Goal: Task Accomplishment & Management: Manage account settings

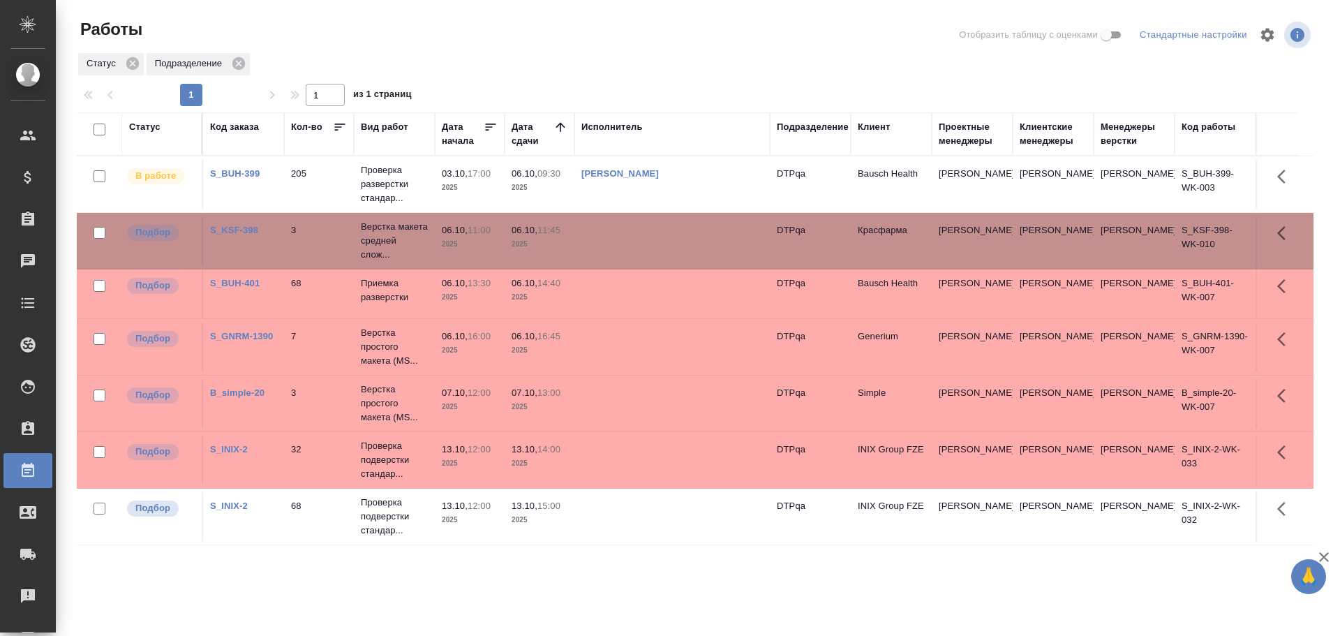
click at [637, 519] on td at bounding box center [671, 516] width 195 height 49
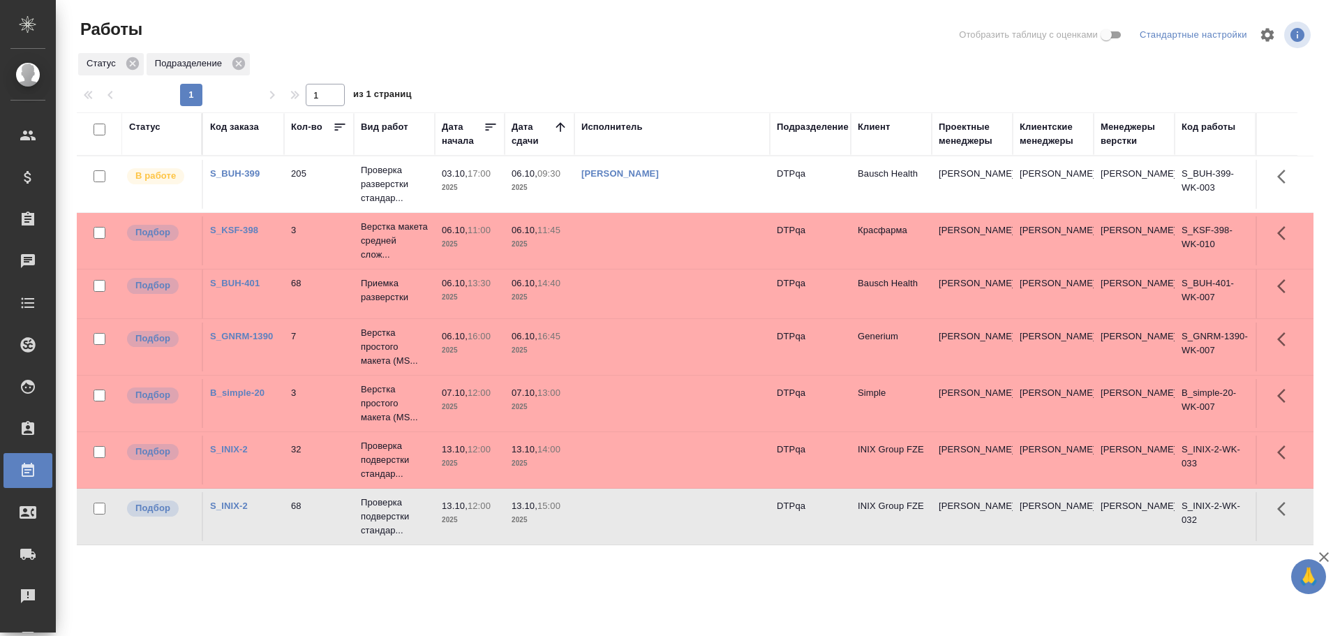
click at [637, 519] on td at bounding box center [671, 516] width 195 height 49
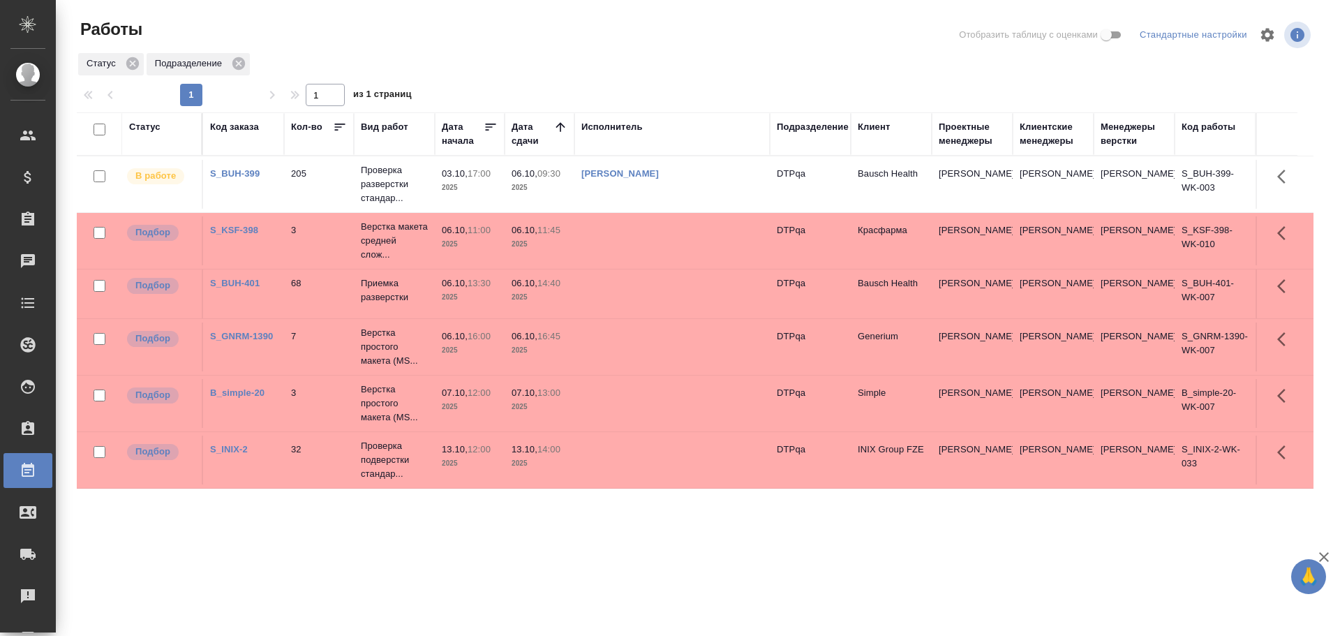
click at [659, 296] on td at bounding box center [671, 293] width 195 height 49
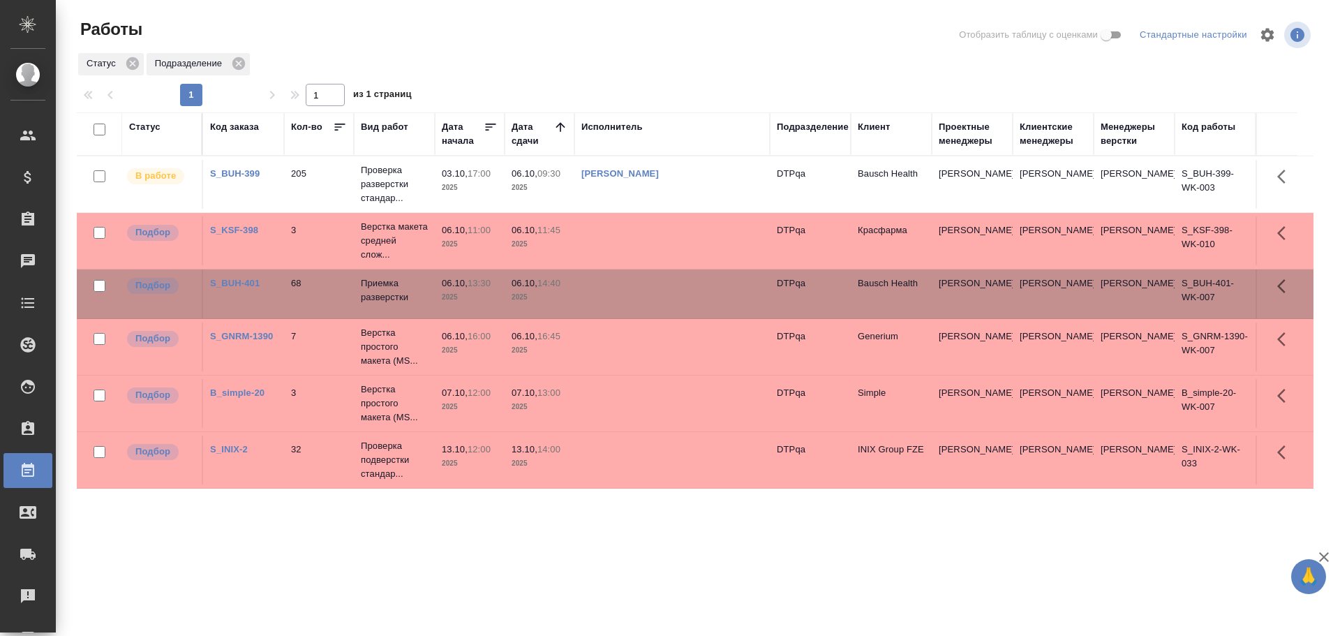
click at [659, 296] on td at bounding box center [671, 293] width 195 height 49
click at [641, 461] on td at bounding box center [671, 459] width 195 height 49
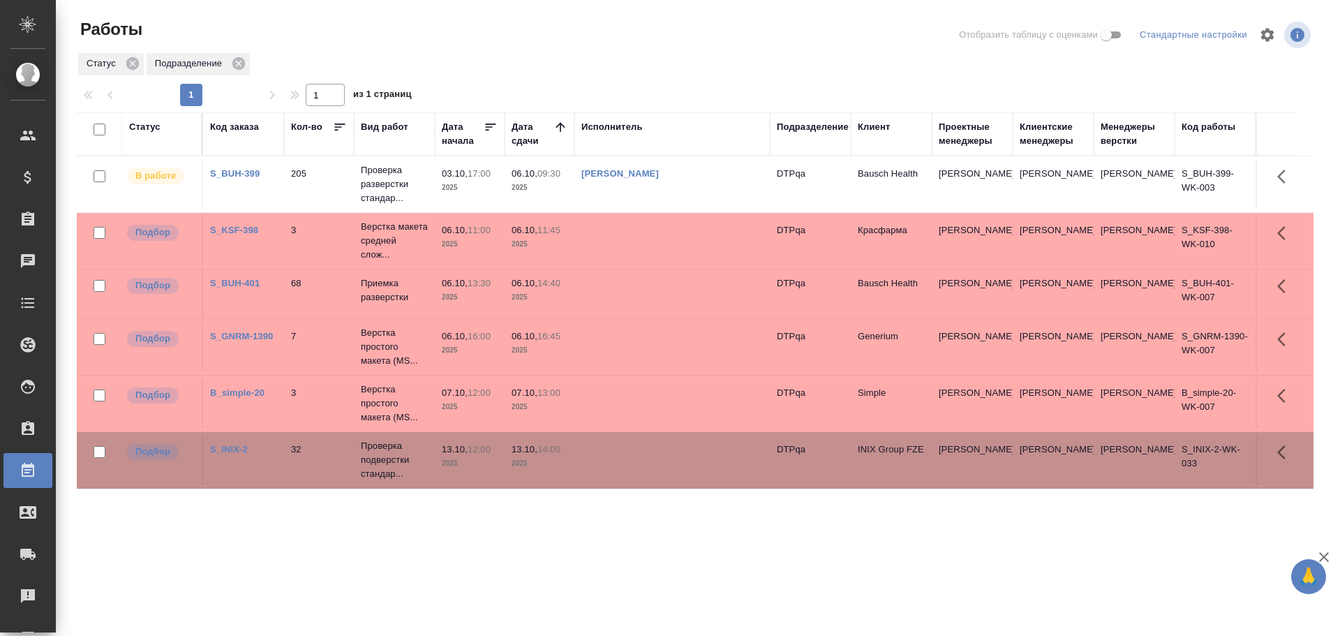
click at [641, 461] on td at bounding box center [671, 459] width 195 height 49
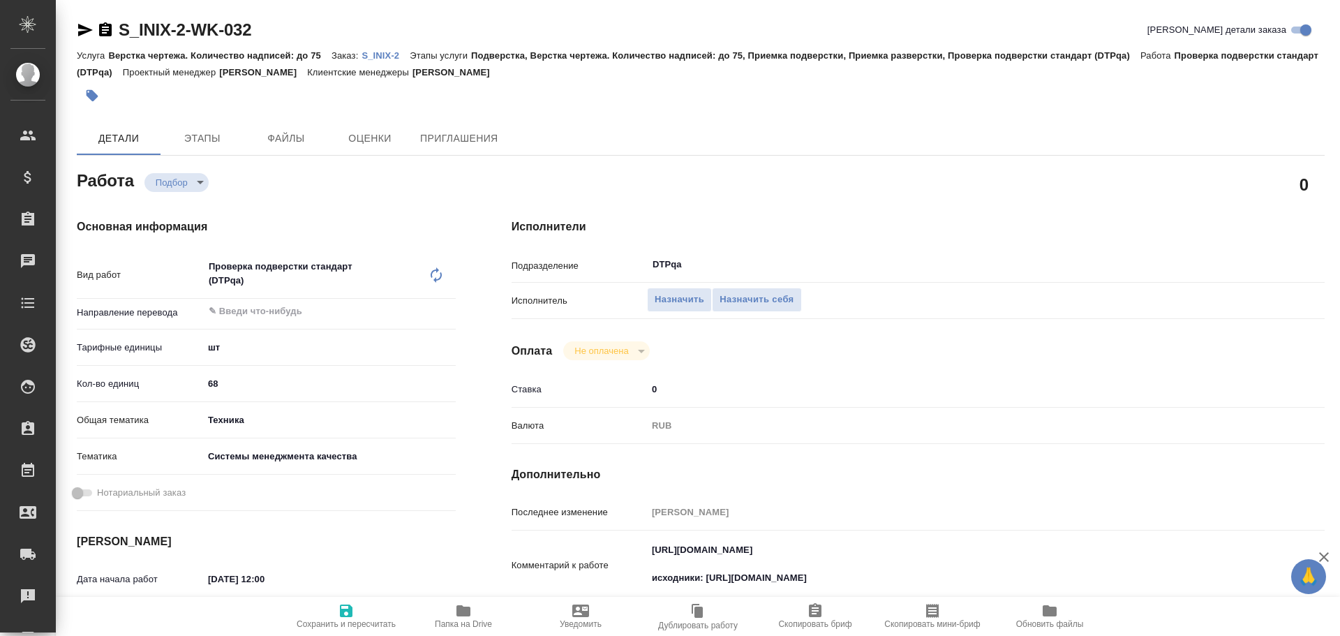
type textarea "x"
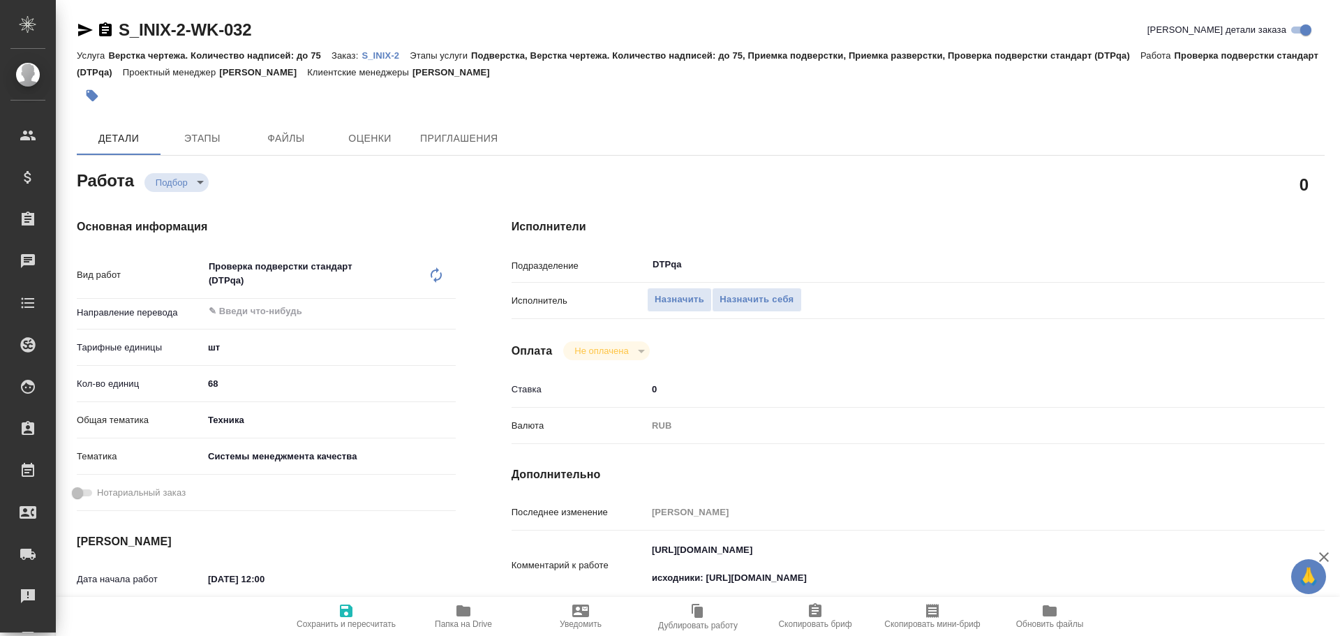
scroll to position [70, 0]
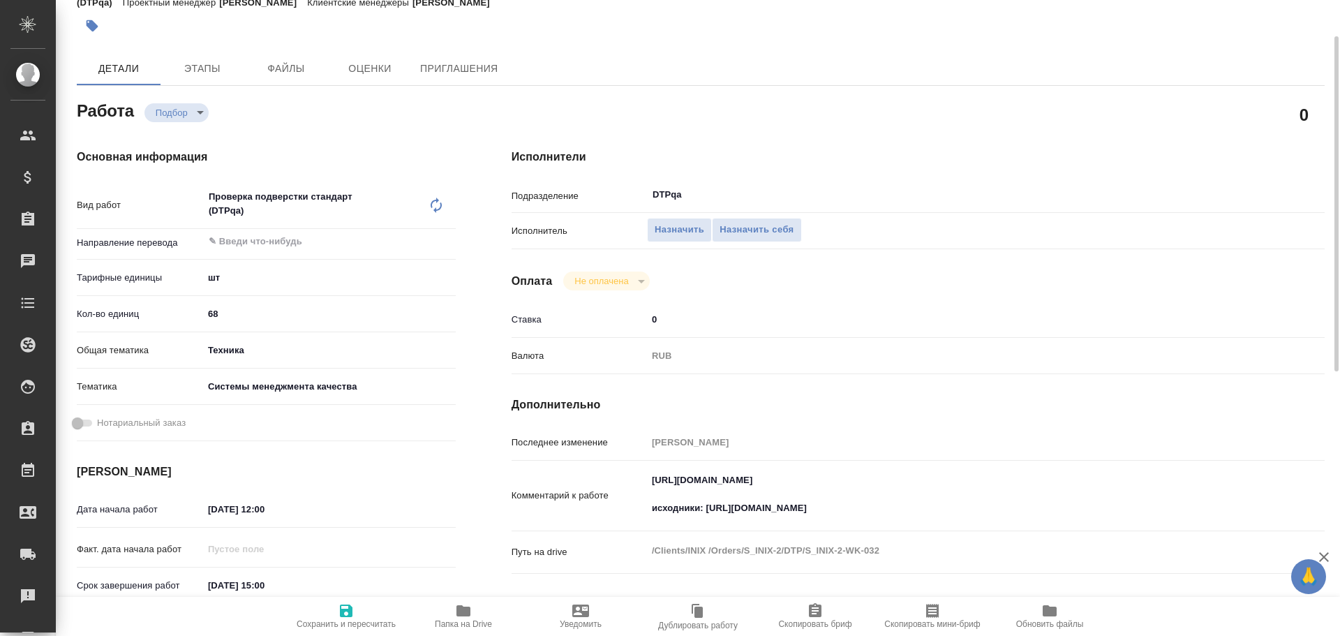
type textarea "x"
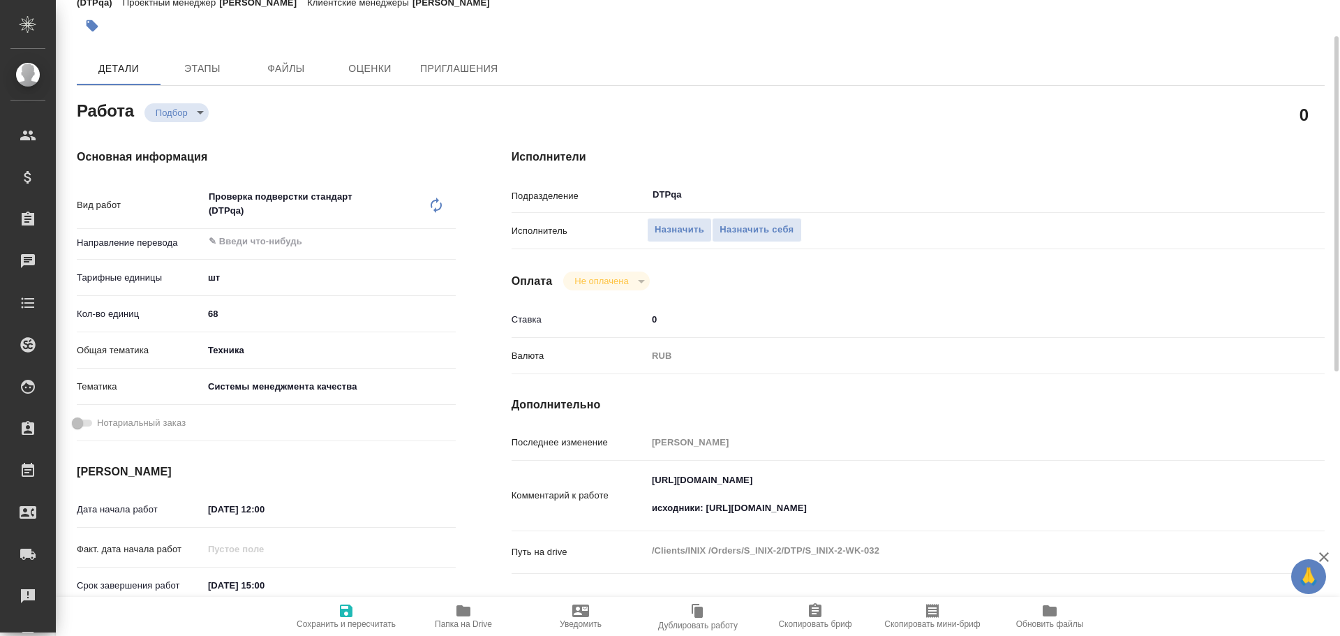
type textarea "x"
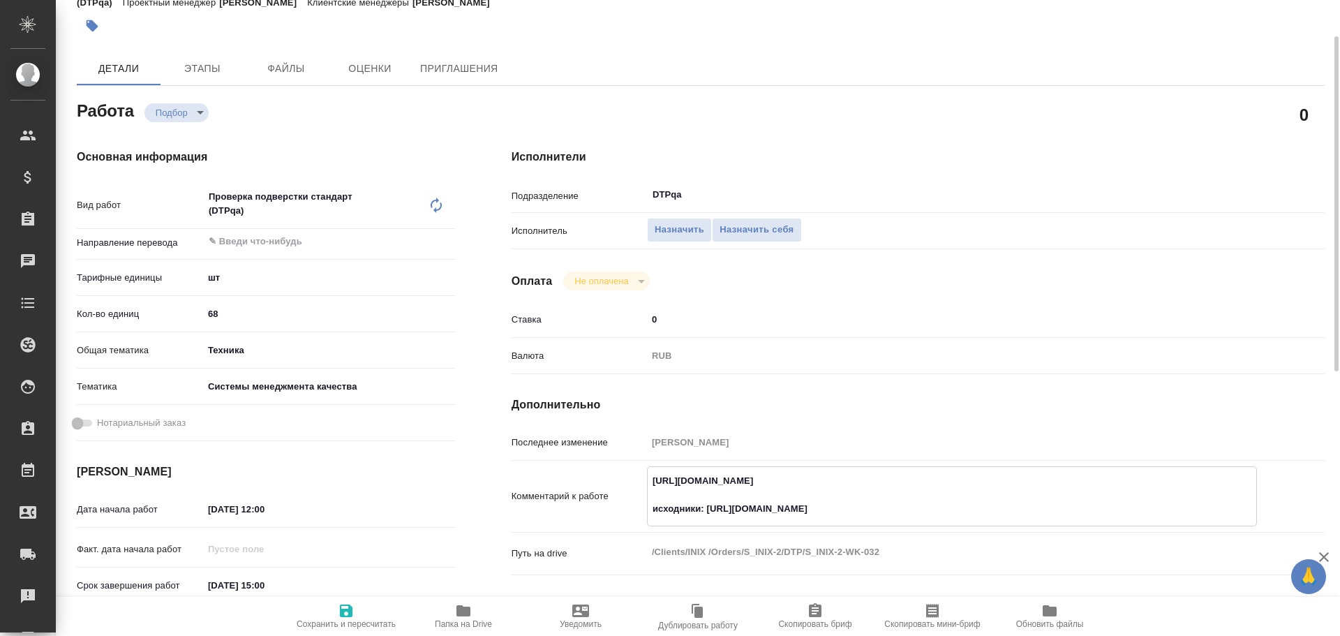
drag, startPoint x: 647, startPoint y: 480, endPoint x: 917, endPoint y: 482, distance: 270.0
click at [917, 482] on textarea "https://tera.awatera.com/Work/68dfec14a41afe8c49e5af34/ исходники: https://driv…" at bounding box center [952, 495] width 608 height 52
click at [783, 205] on div "DTPqa ​" at bounding box center [952, 194] width 610 height 25
type textarea "x"
click at [773, 223] on span "Назначить себя" at bounding box center [756, 230] width 74 height 16
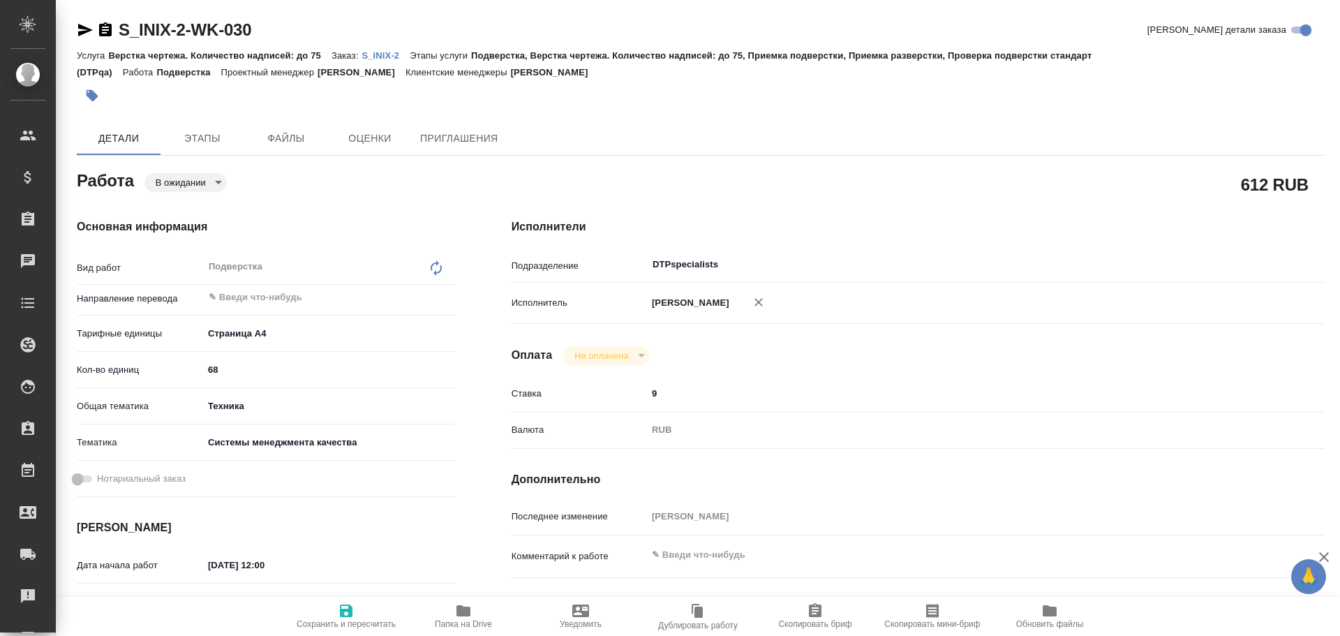
type textarea "x"
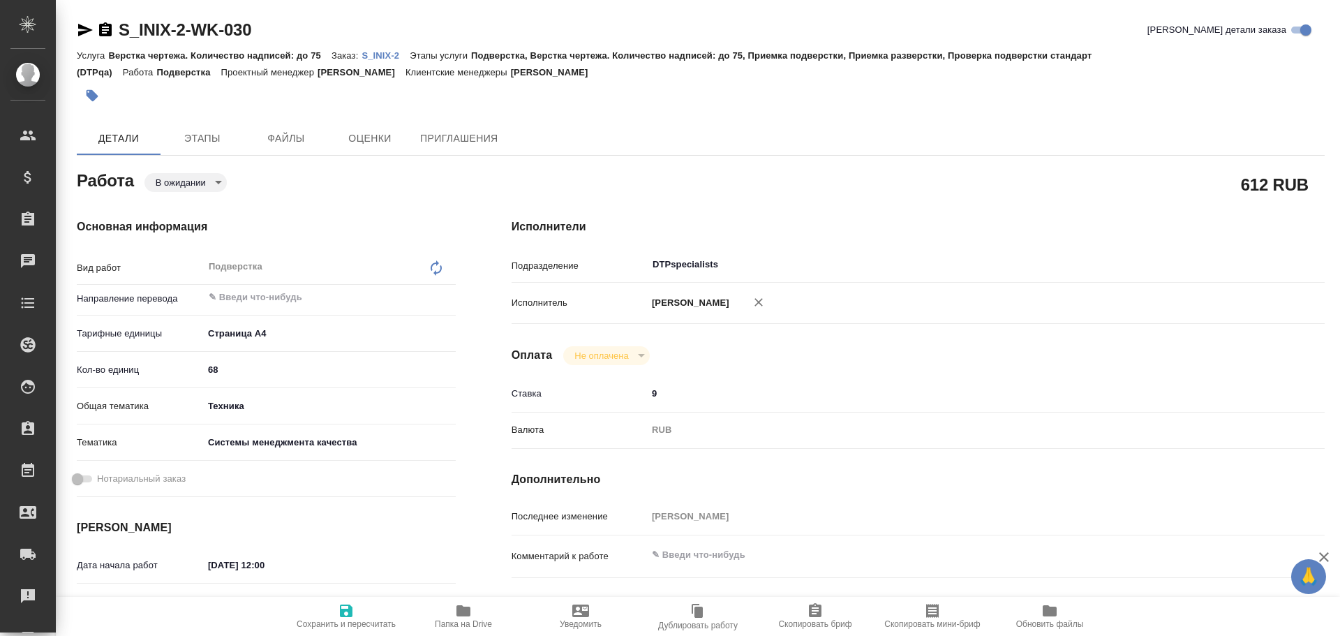
type textarea "x"
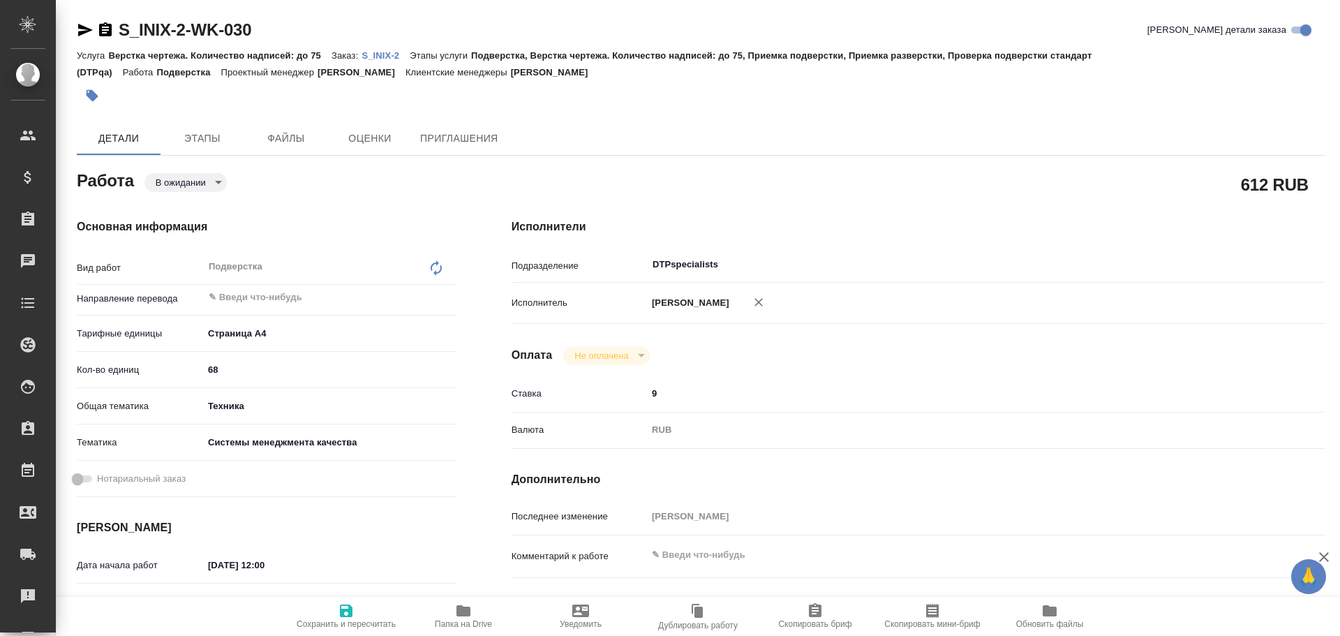
type textarea "x"
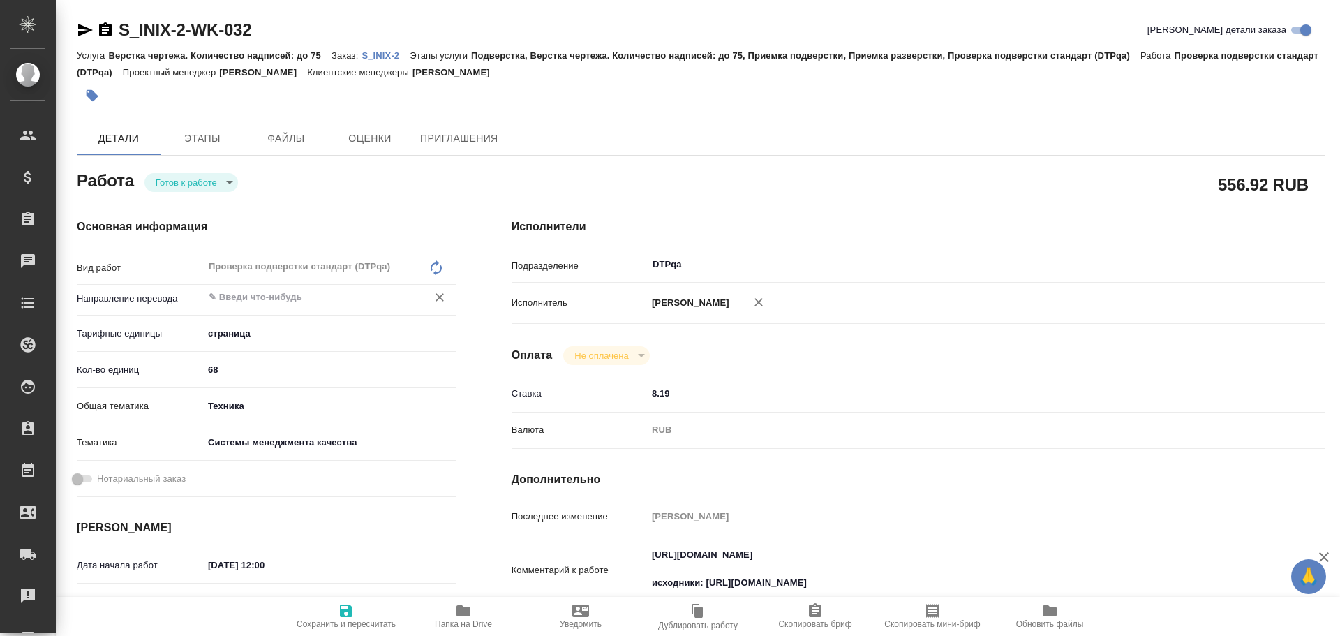
type textarea "x"
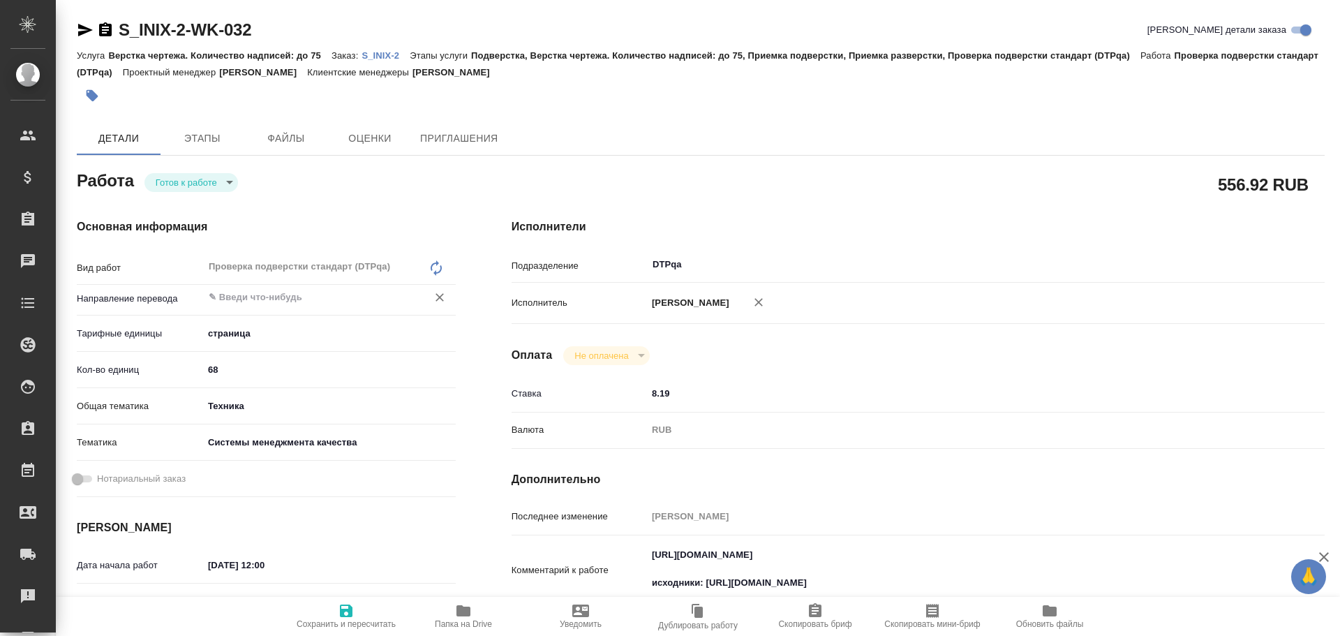
type textarea "x"
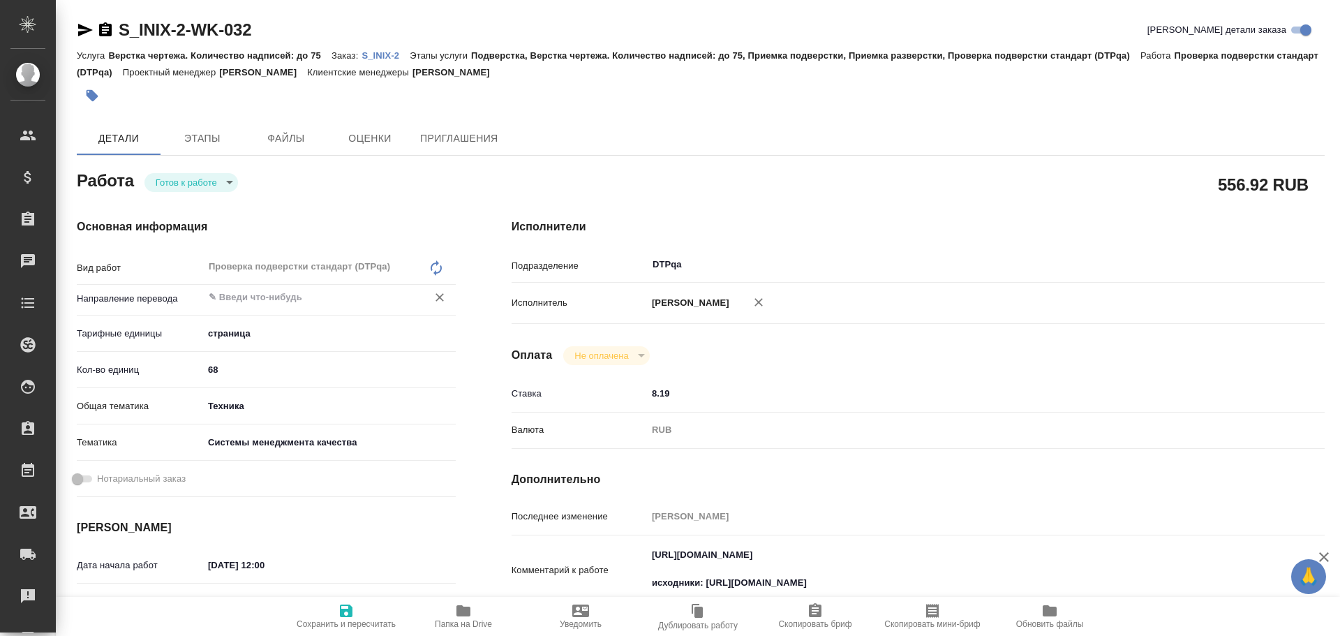
type textarea "x"
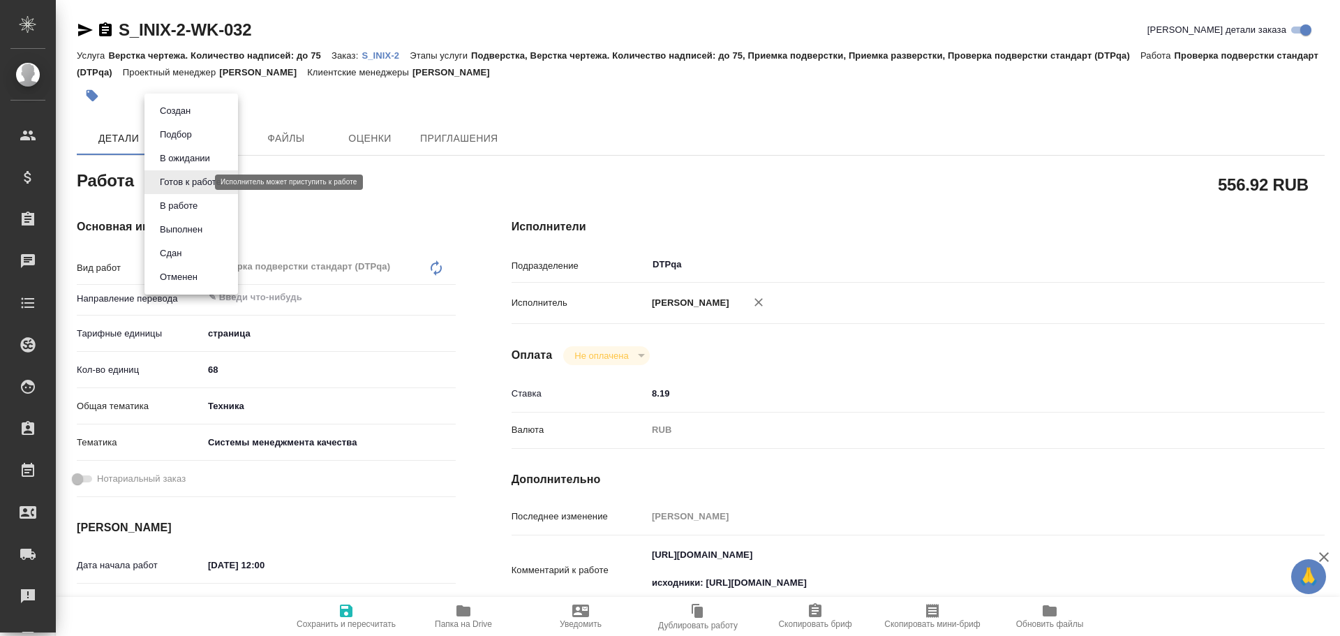
click at [193, 186] on body "🙏 .cls-1 fill:#fff; AWATERA Chulets Elena Клиенты Спецификации Заказы Чаты Todo…" at bounding box center [670, 318] width 1340 height 636
type textarea "x"
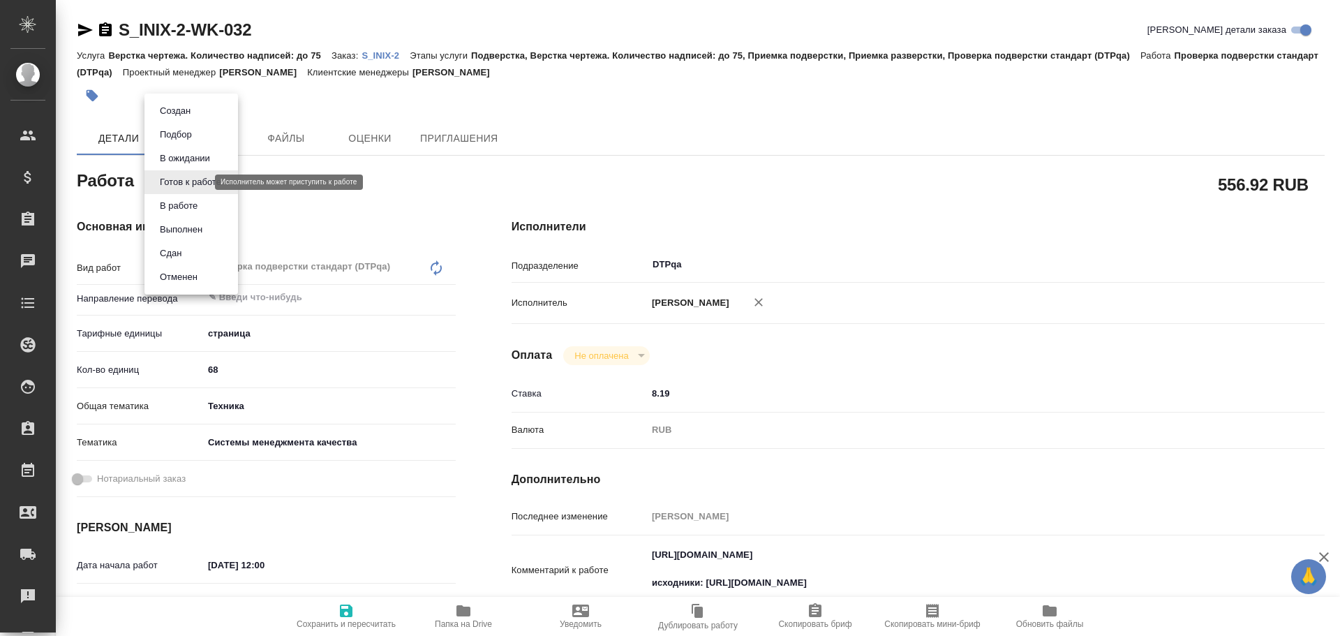
type textarea "x"
click at [183, 158] on button "В ожидании" at bounding box center [185, 158] width 59 height 15
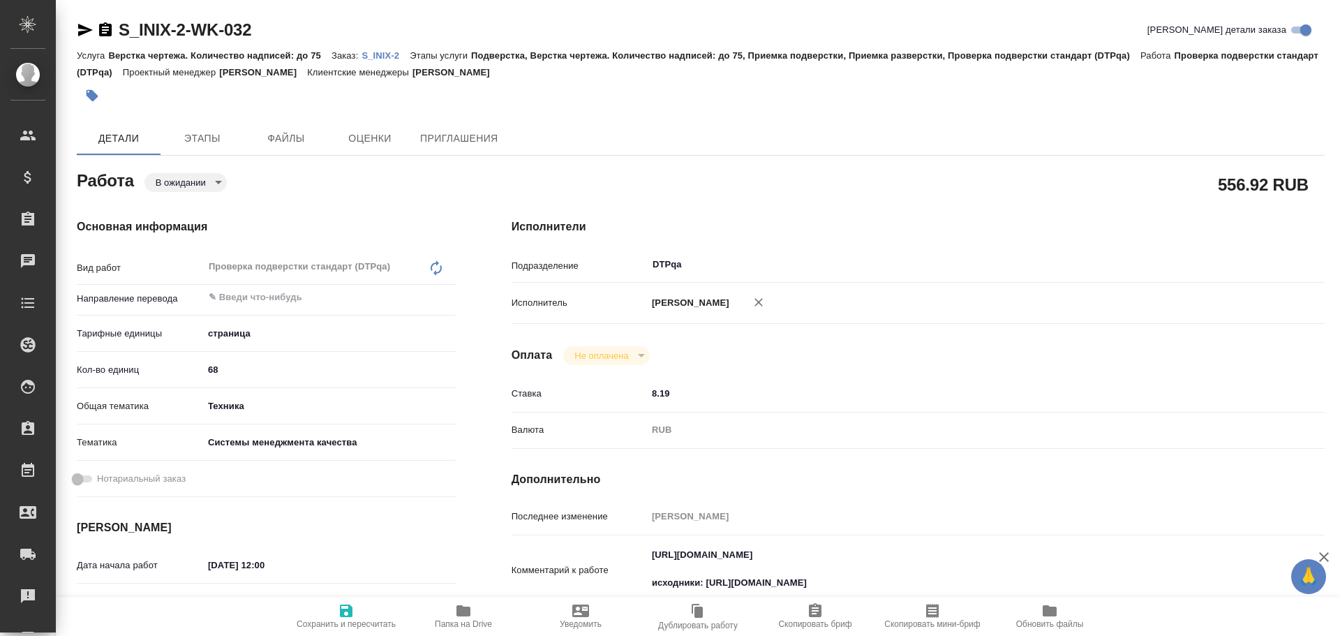
type textarea "x"
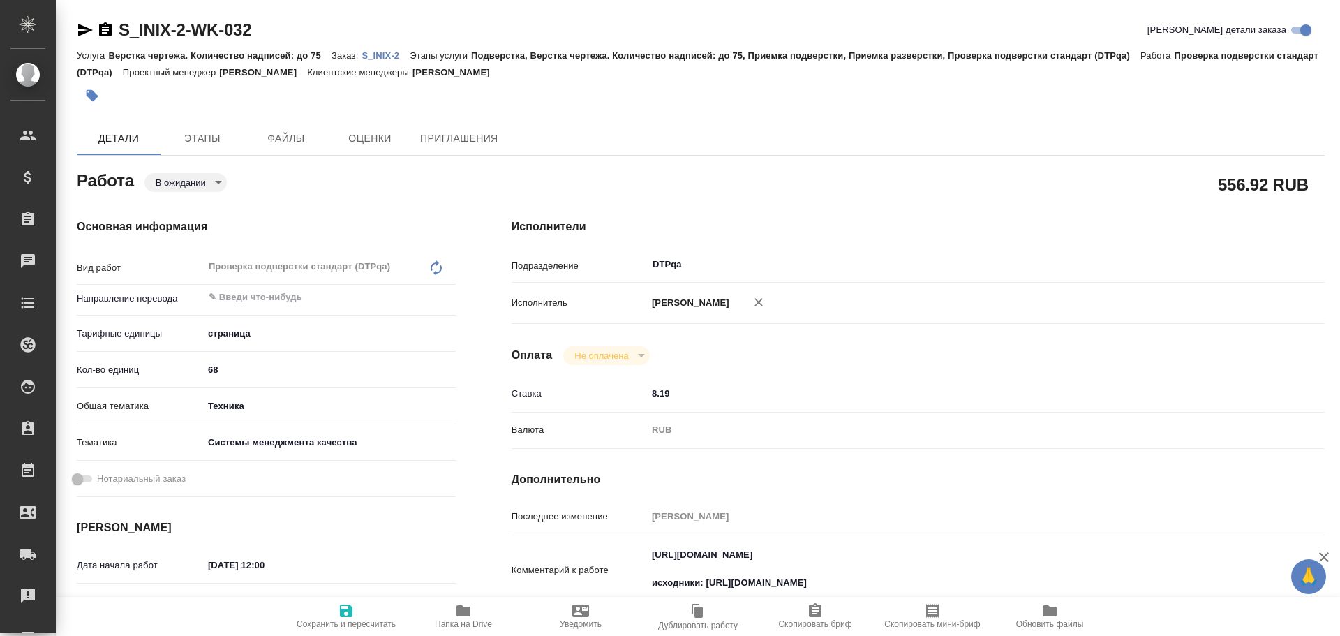
click at [343, 608] on icon "button" at bounding box center [346, 610] width 13 height 13
type textarea "x"
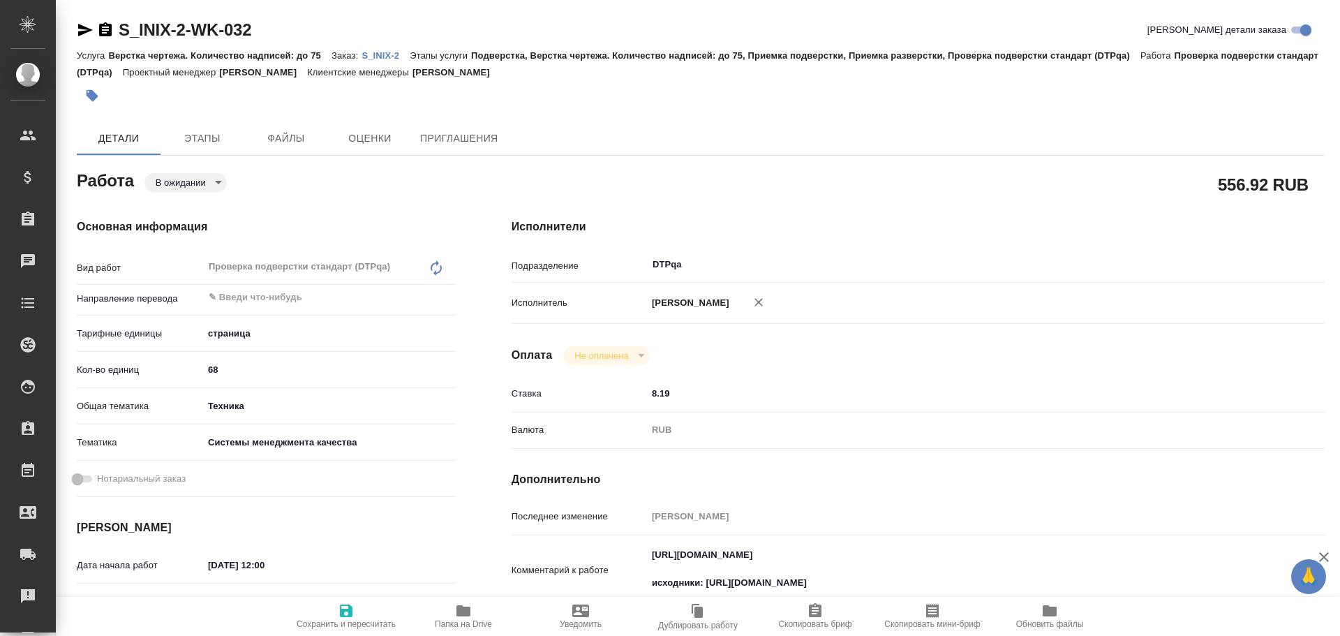
type textarea "x"
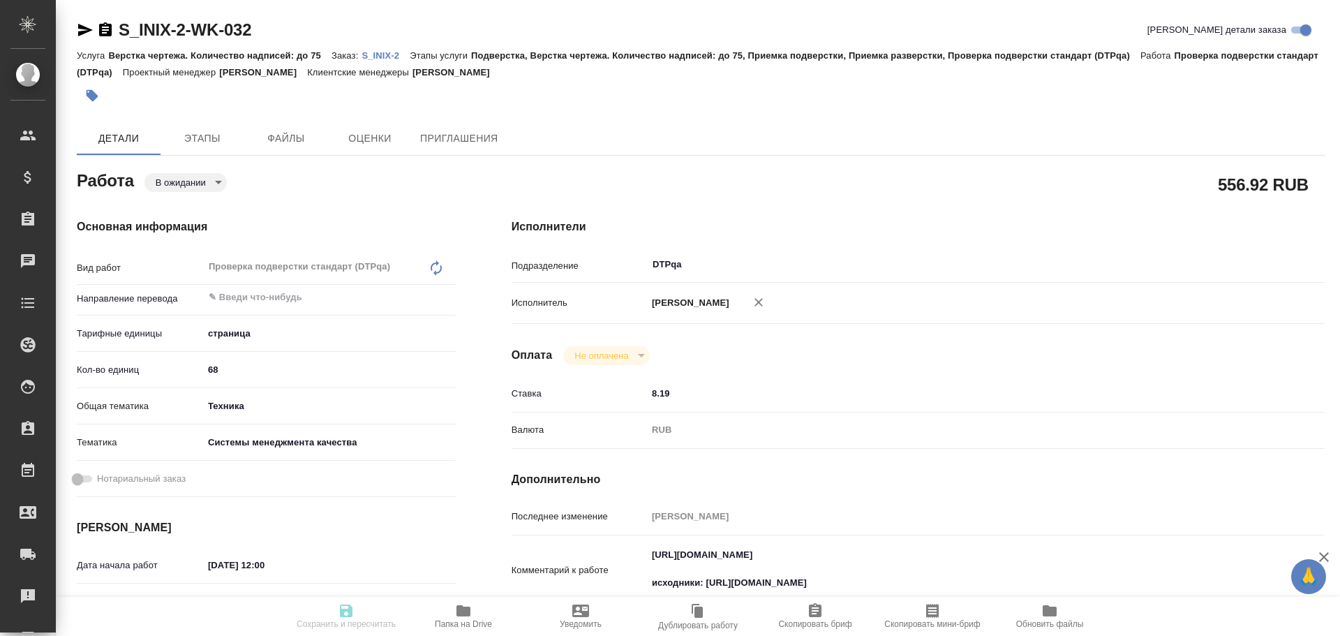
type textarea "x"
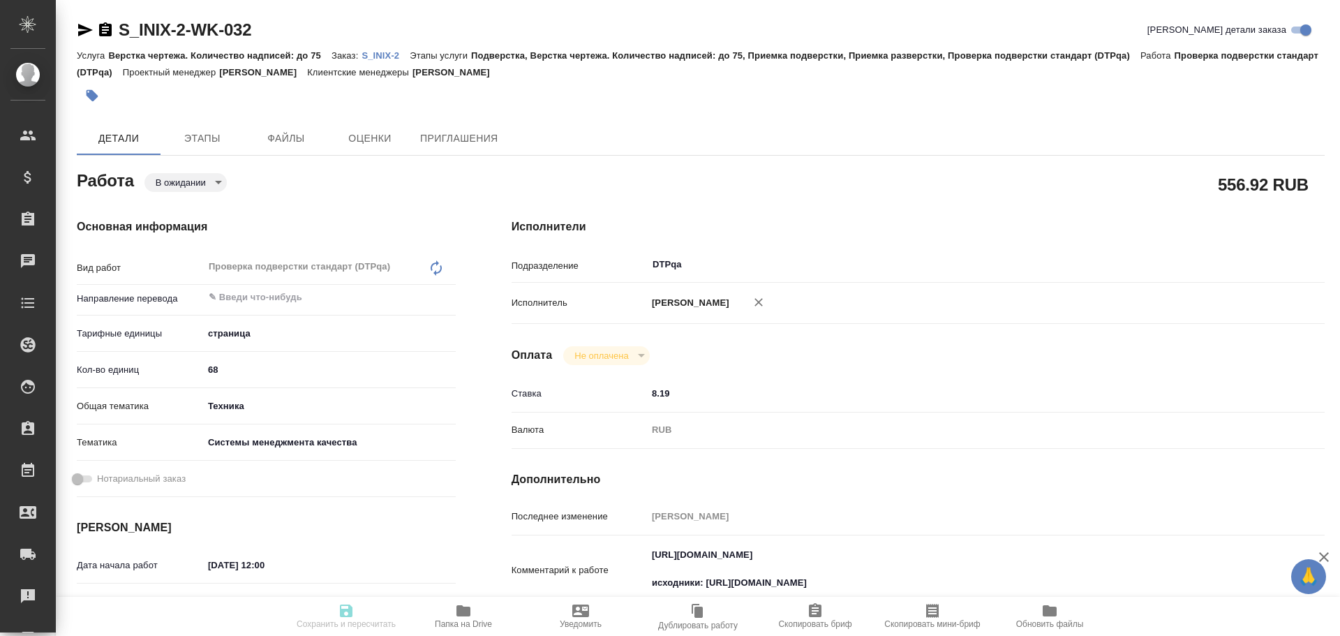
type textarea "x"
type input "pending"
type textarea "Проверка подверстки стандарт (DTPqa)"
type textarea "x"
type input "5a8b1489cc6b4906c91bfdb2"
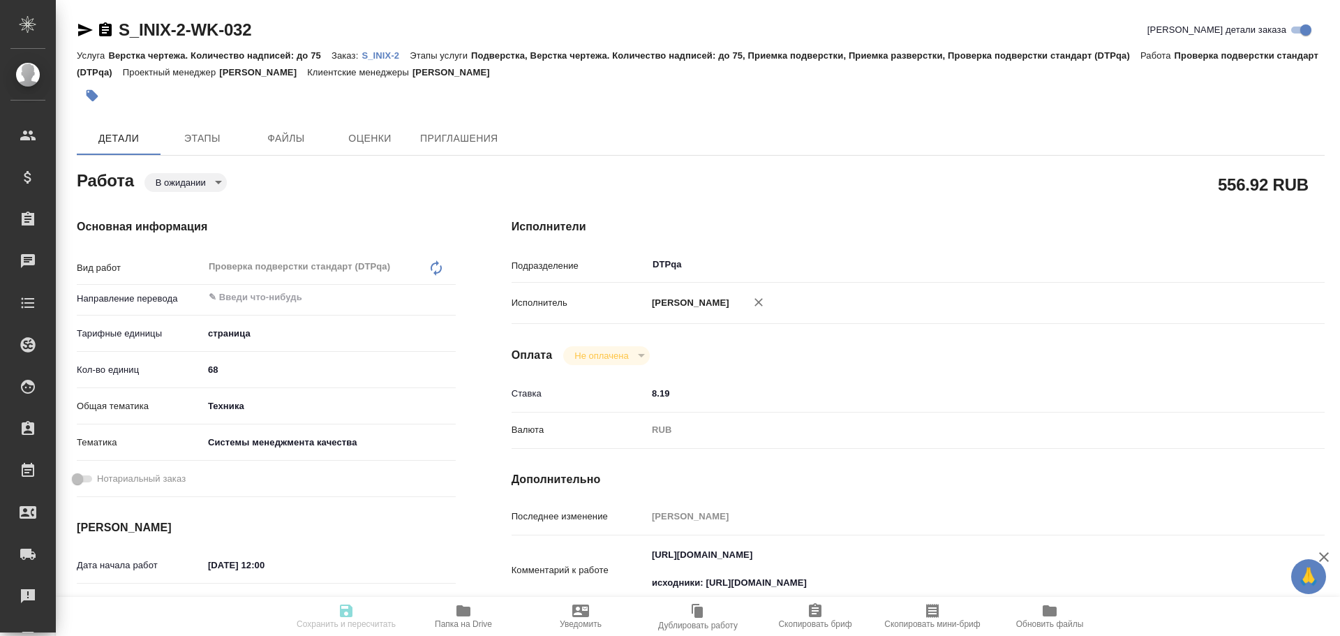
type input "68"
type input "tech"
type input "614984d8deb28370d38bb28f"
type input "[DATE] 12:00"
type input "13.10.2025 15:00"
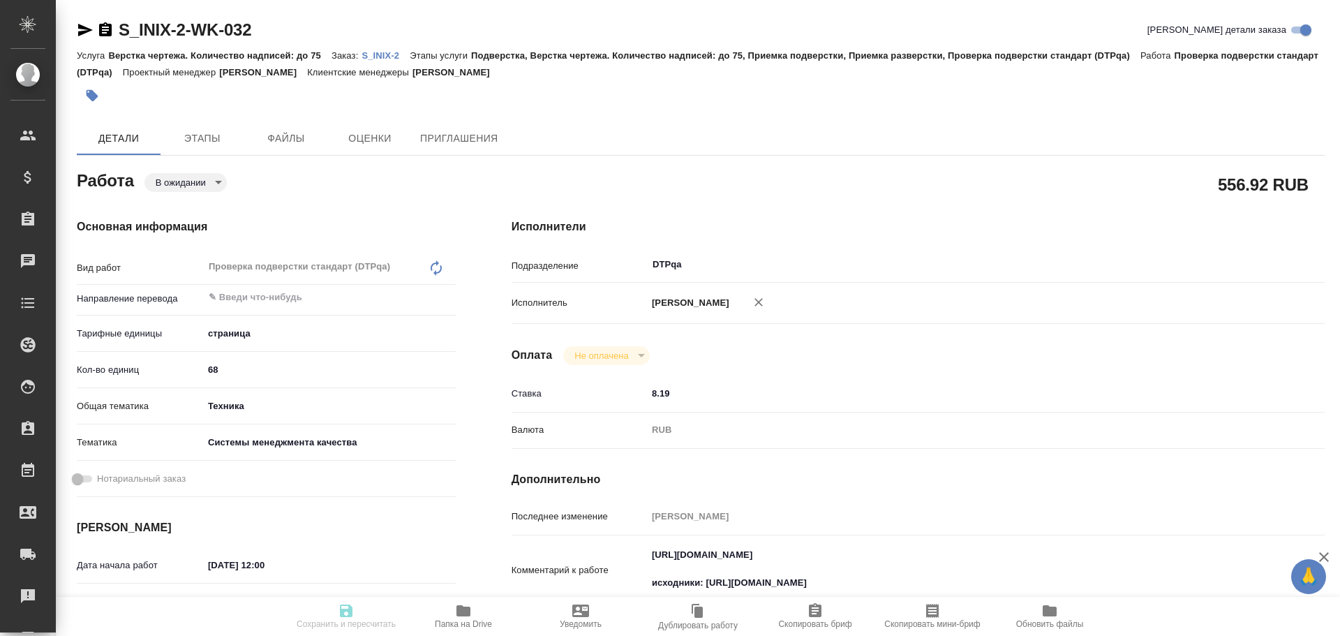
type input "[DATE] 17:00"
type input "DTPqa"
type input "notPayed"
type input "8.19"
type input "RUB"
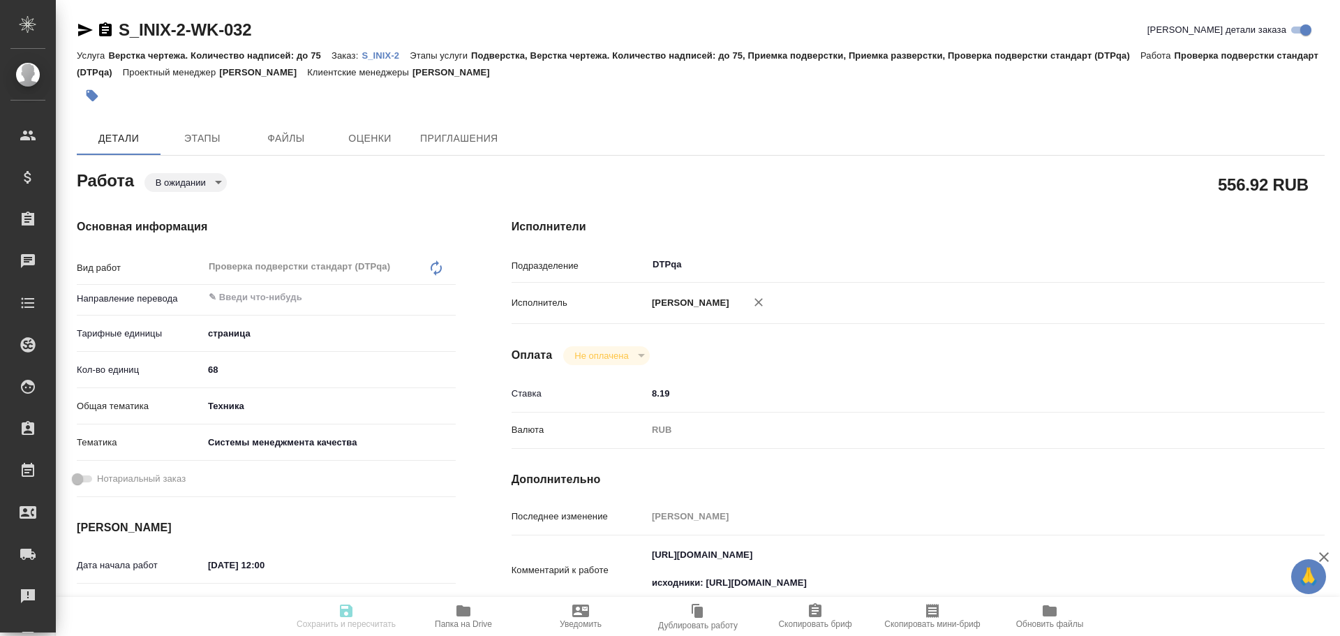
type input "Чулец Елена"
type textarea "https://tera.awatera.com/Work/68dfec14a41afe8c49e5af34/ исходники: https://driv…"
type textarea "x"
type textarea "/Clients/INIX /Orders/S_INIX-2/DTP/S_INIX-2-WK-032"
type textarea "x"
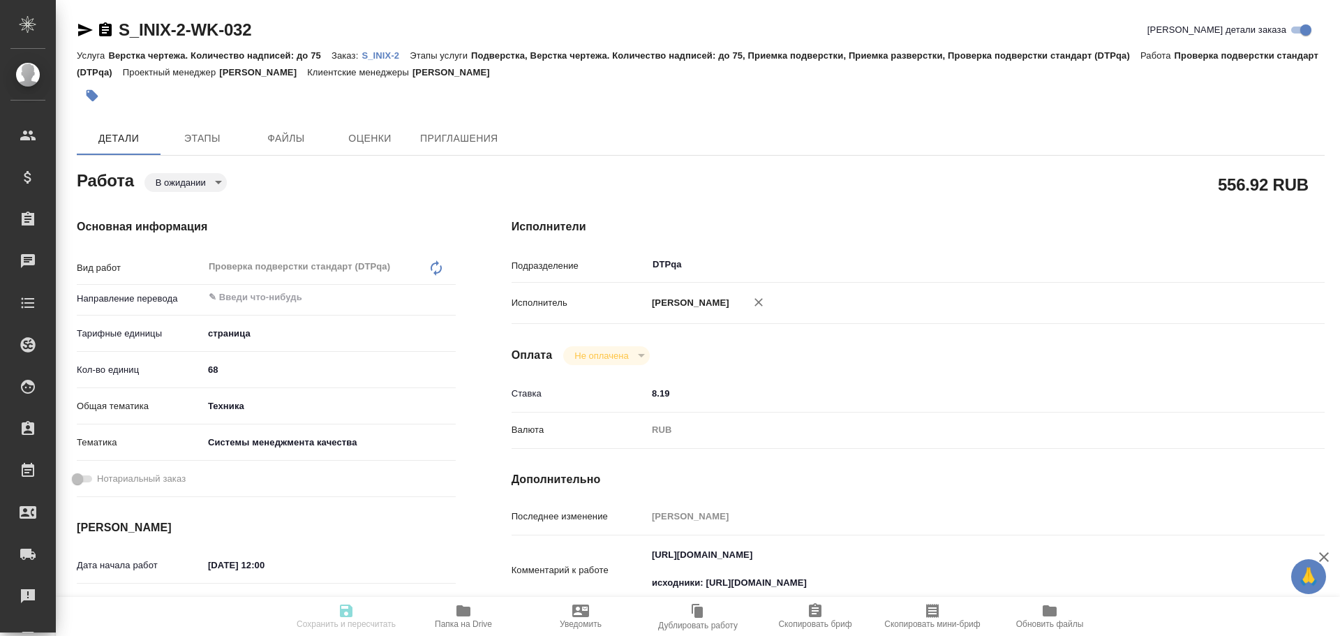
type input "S_INIX-2"
type input "Верстка чертежа. Количество надписей: до 75"
type input "Подверстка, Верстка чертежа. Количество надписей: до 75, Приемка подверстки, Пр…"
type input "[PERSON_NAME]"
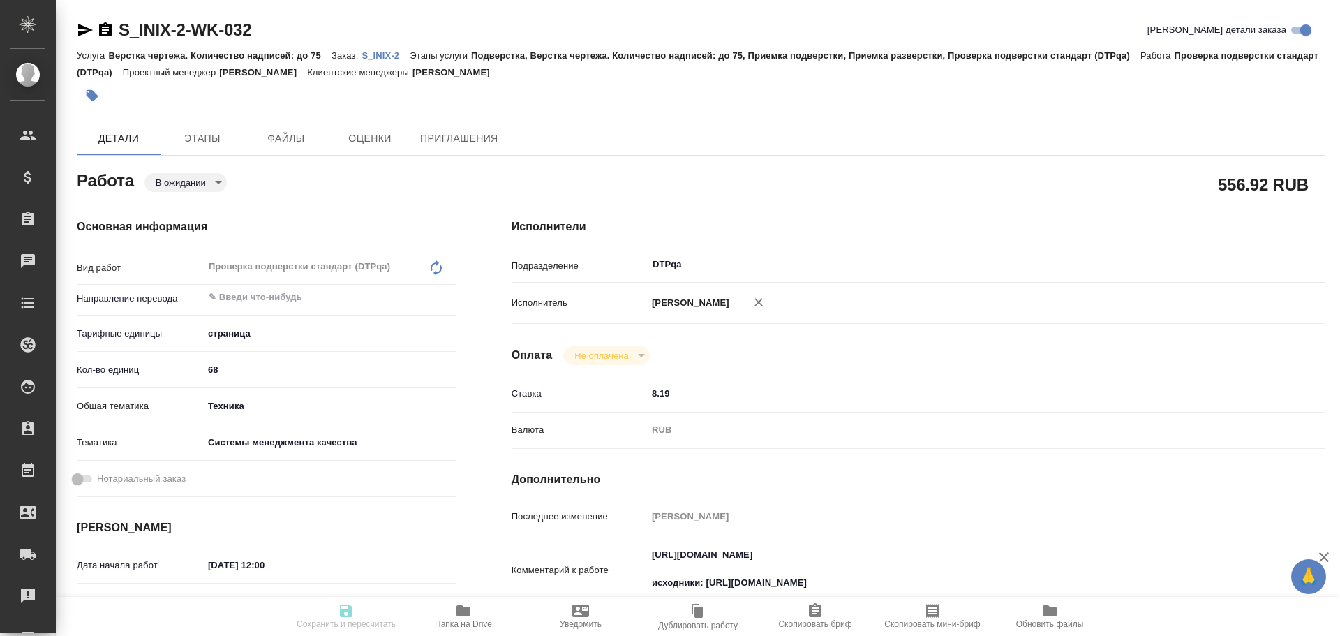
type input "/Clients/INIX /Orders/S_INIX-2"
type textarea "x"
type textarea "кит-рус"
type textarea "x"
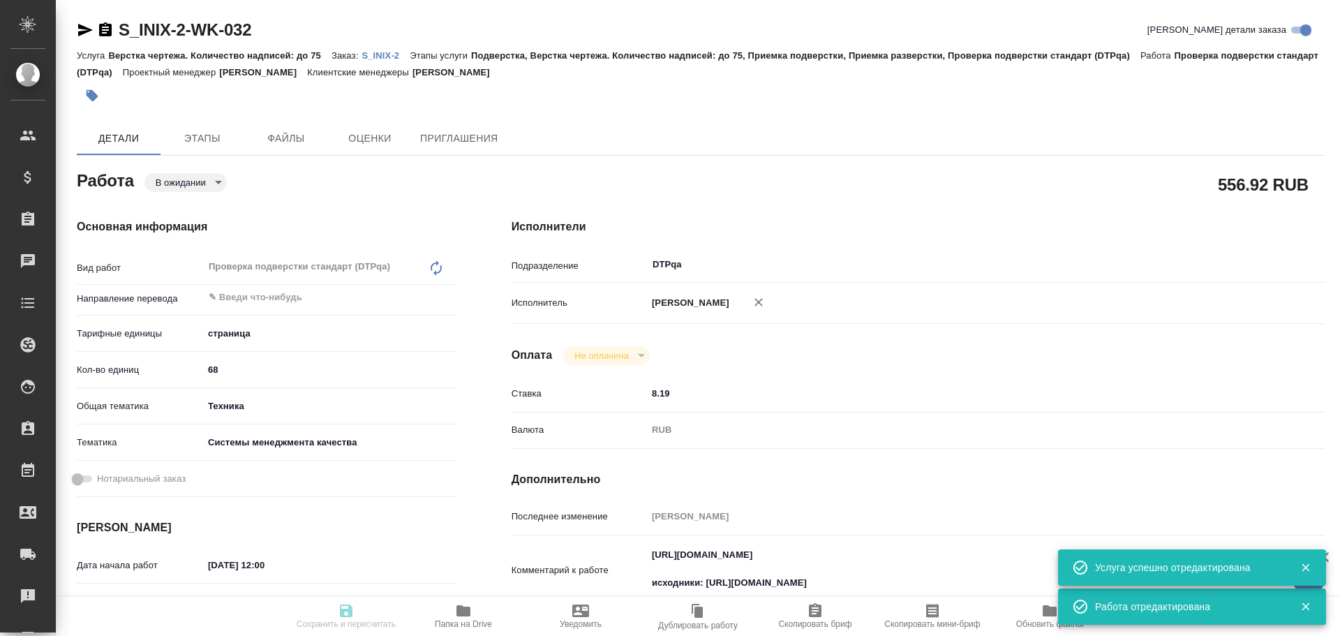
type textarea "x"
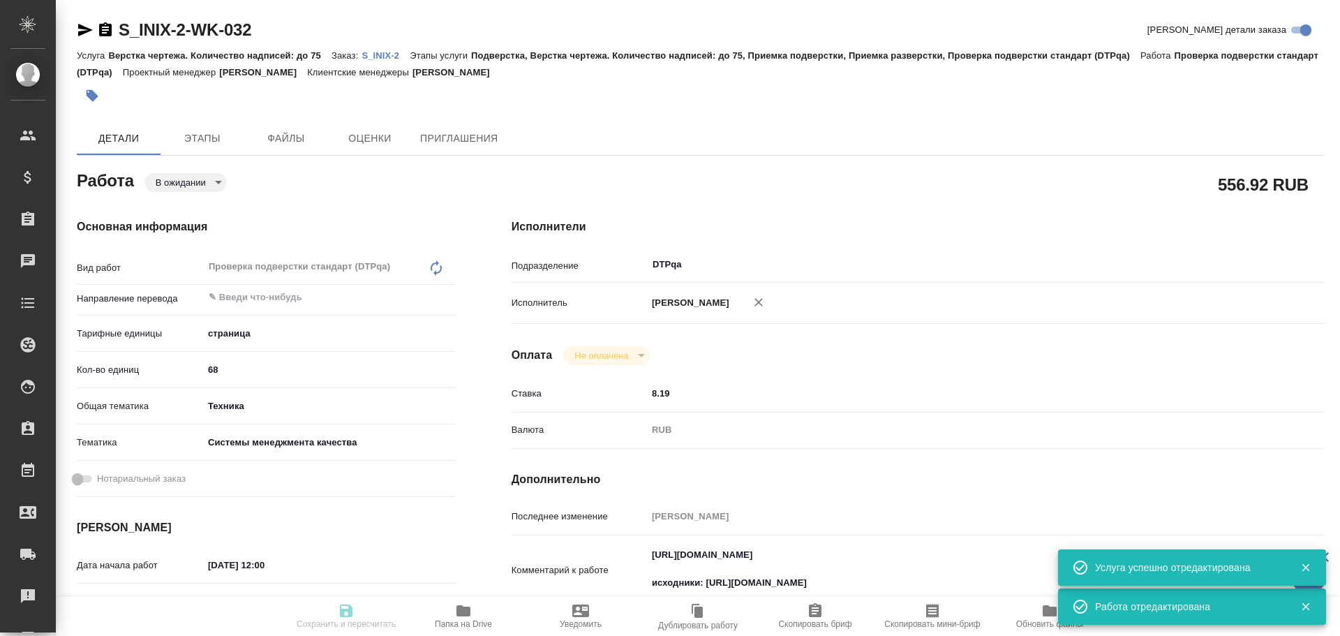
type textarea "x"
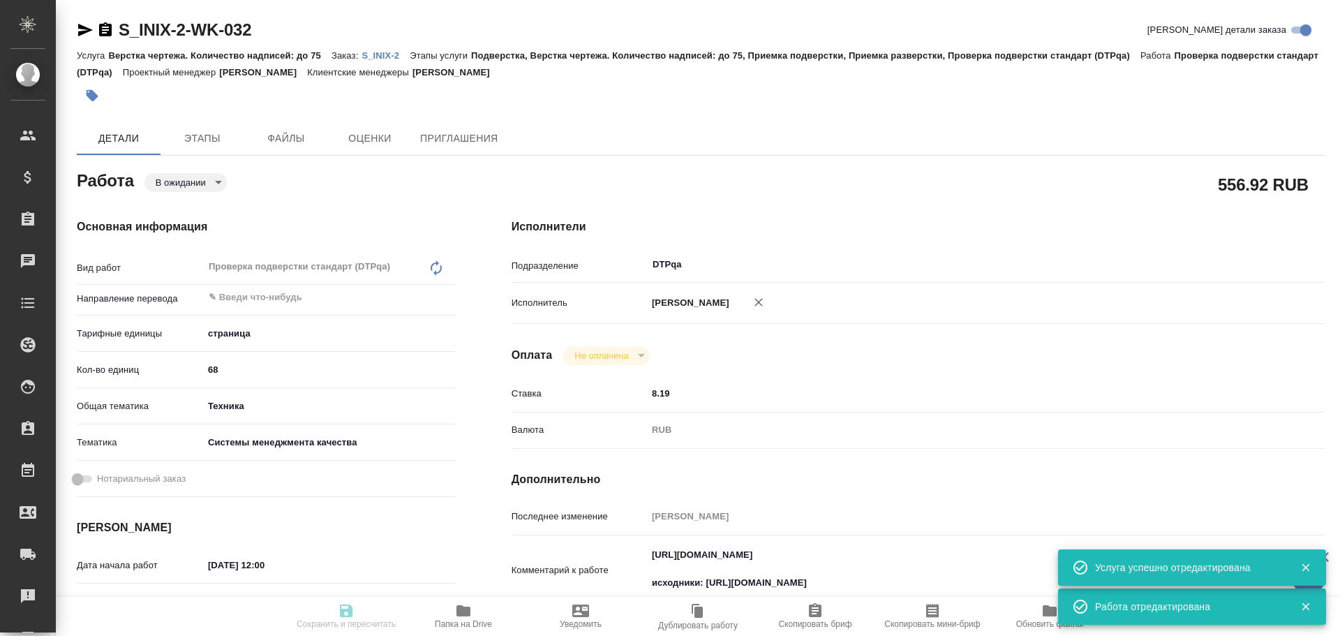
type textarea "x"
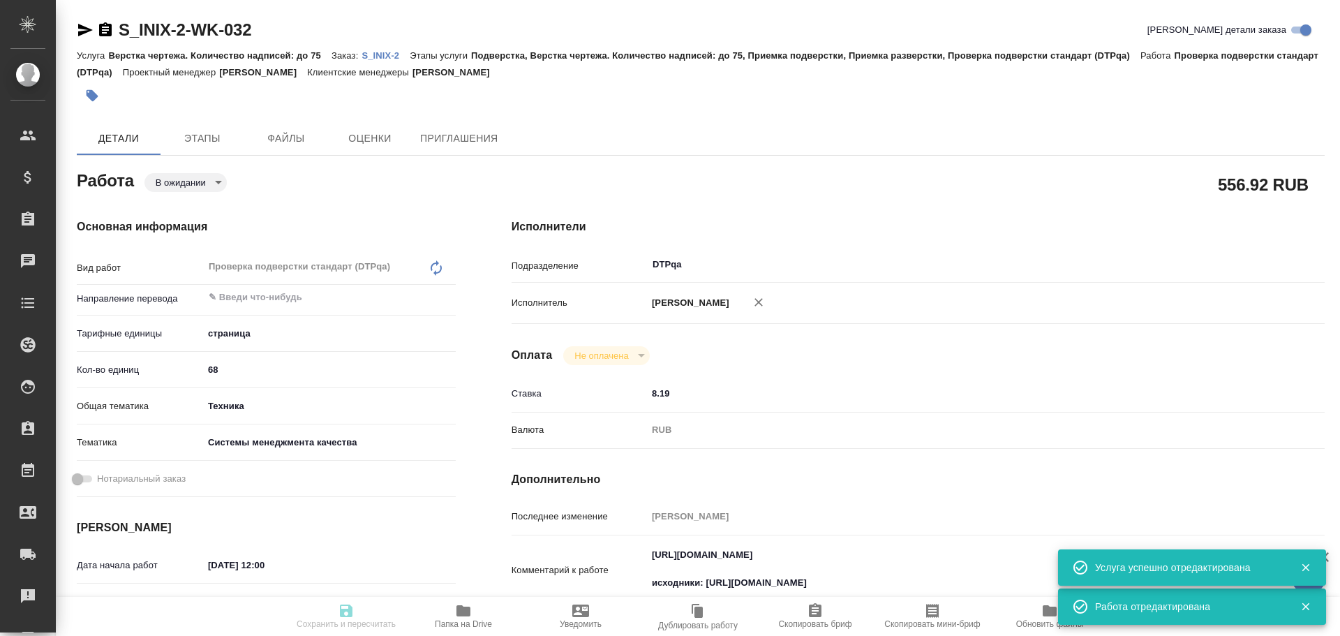
type textarea "x"
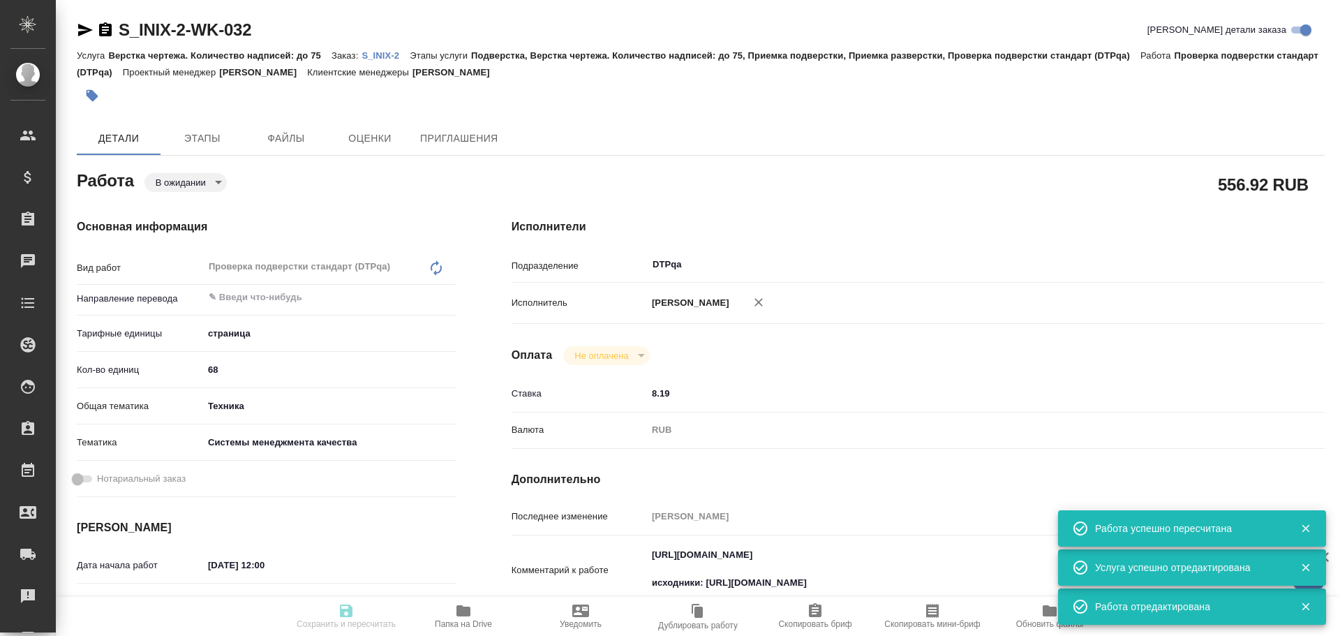
type input "pending"
type textarea "Проверка подверстки стандарт (DTPqa)"
type textarea "x"
type input "5a8b1489cc6b4906c91bfdb2"
type input "68"
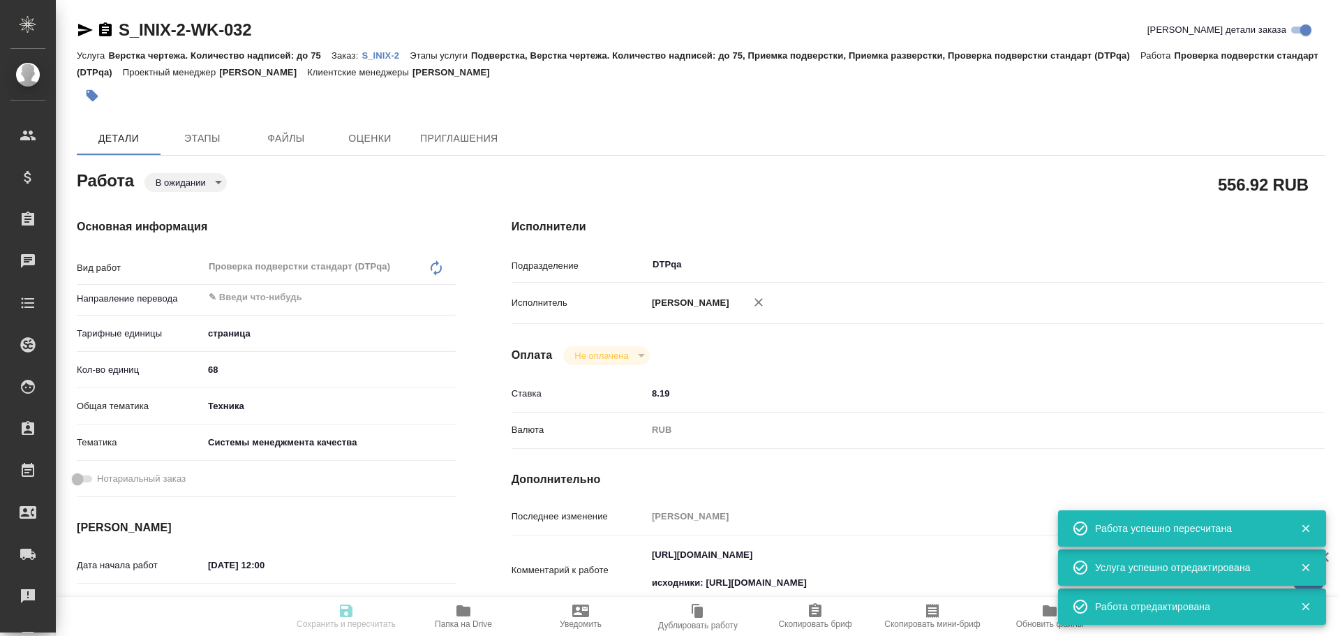
type input "tech"
type input "614984d8deb28370d38bb28f"
type input "[DATE] 12:00"
type input "13.10.2025 15:00"
type input "[DATE] 17:00"
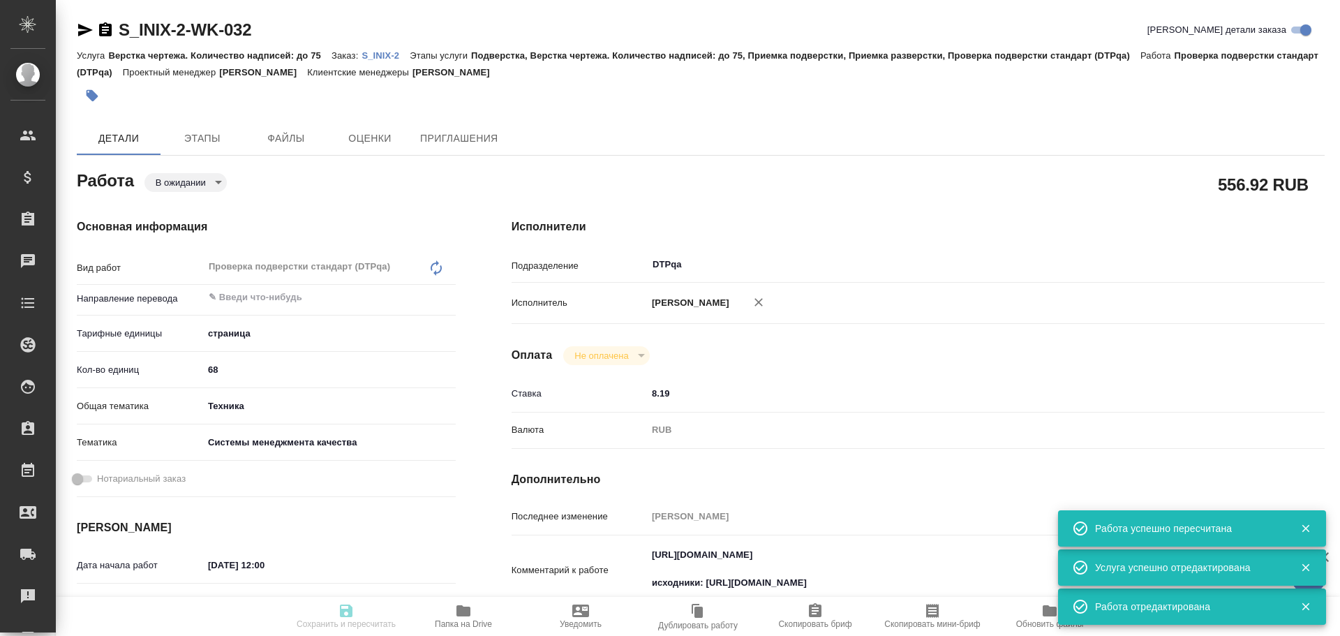
type input "DTPqa"
type input "notPayed"
type input "8.19"
type input "RUB"
type input "Чулец Елена"
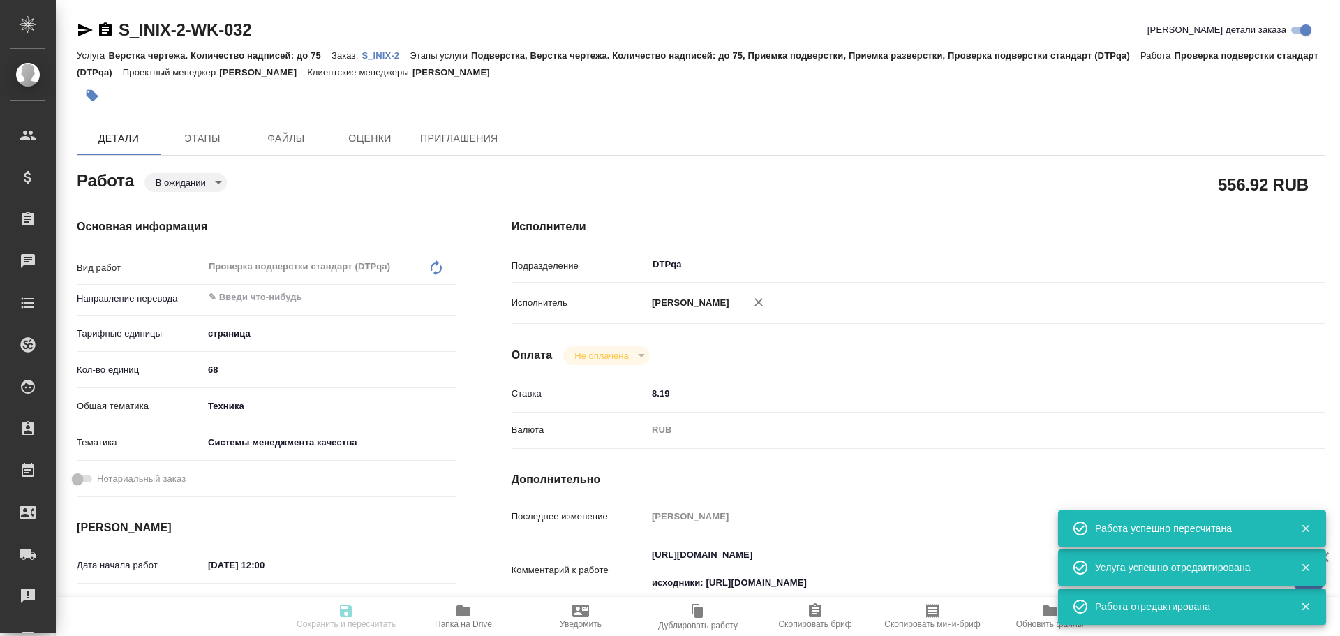
type textarea "https://tera.awatera.com/Work/68dfec14a41afe8c49e5af34/ исходники: https://driv…"
type textarea "x"
type textarea "/Clients/INIX /Orders/S_INIX-2/DTP/S_INIX-2-WK-032"
type textarea "x"
type input "S_INIX-2"
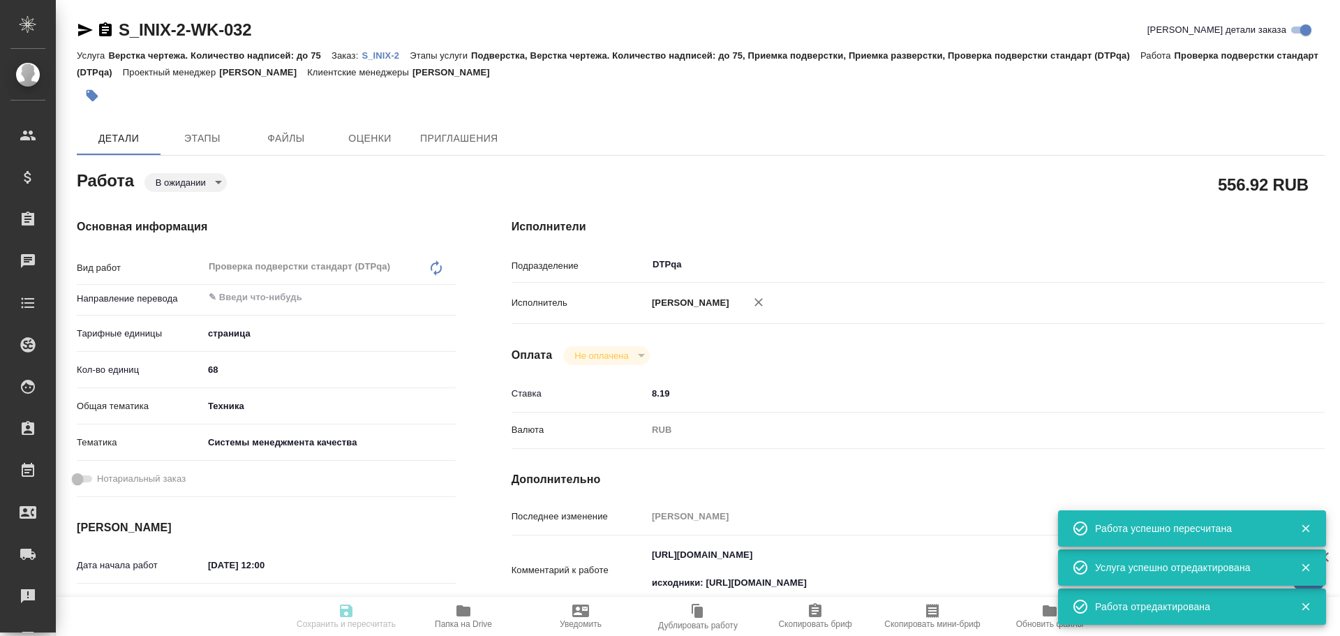
type input "Верстка чертежа. Количество надписей: до 75"
type input "Подверстка, Верстка чертежа. Количество надписей: до 75, Приемка подверстки, Пр…"
type input "[PERSON_NAME]"
type input "/Clients/INIX /Orders/S_INIX-2"
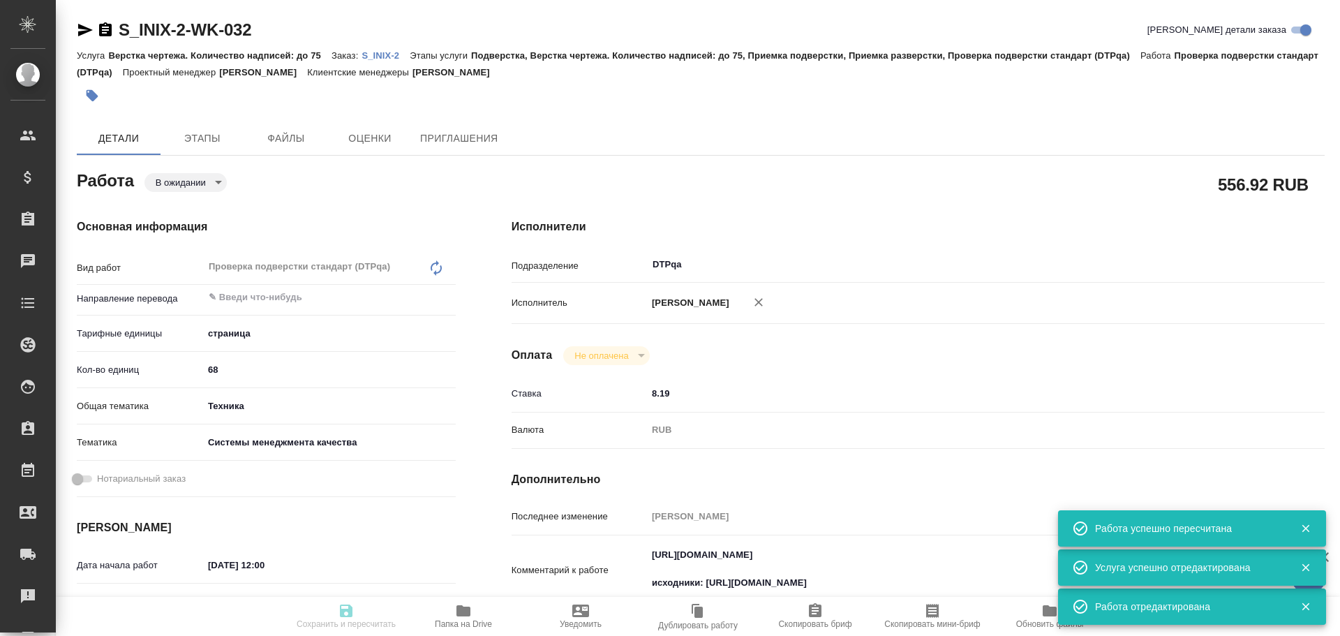
type textarea "x"
type textarea "кит-рус"
type textarea "x"
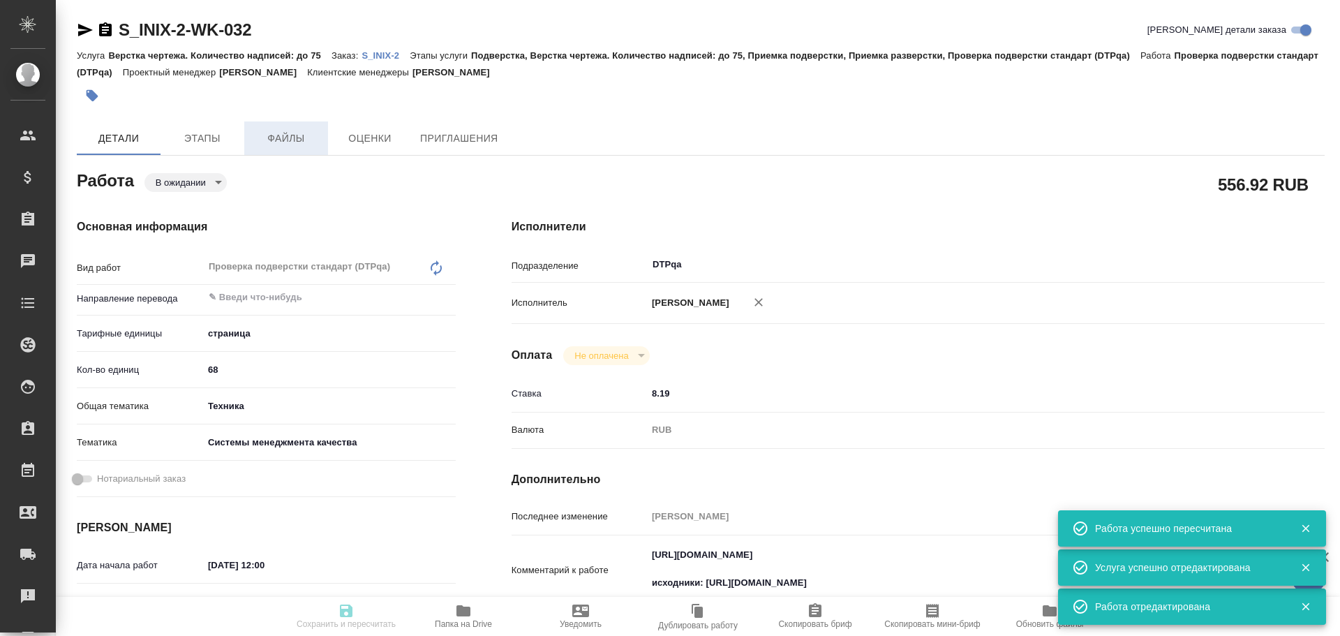
type textarea "x"
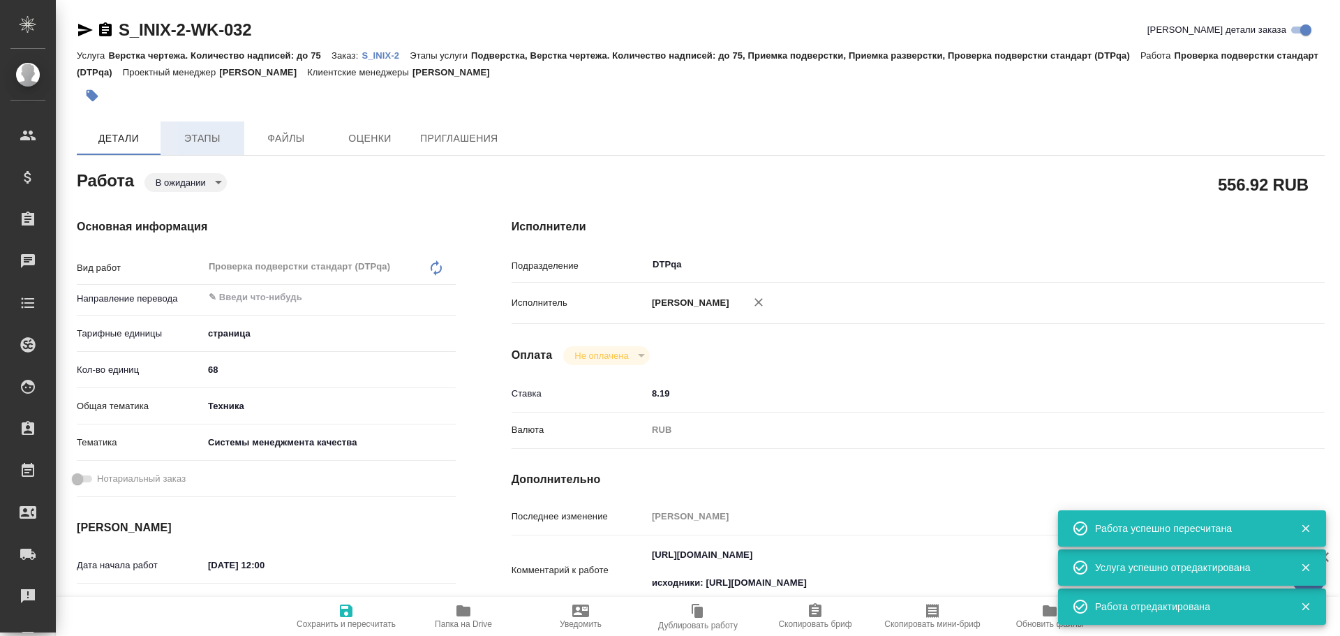
type textarea "x"
click at [219, 144] on span "Этапы" at bounding box center [202, 138] width 67 height 17
type textarea "x"
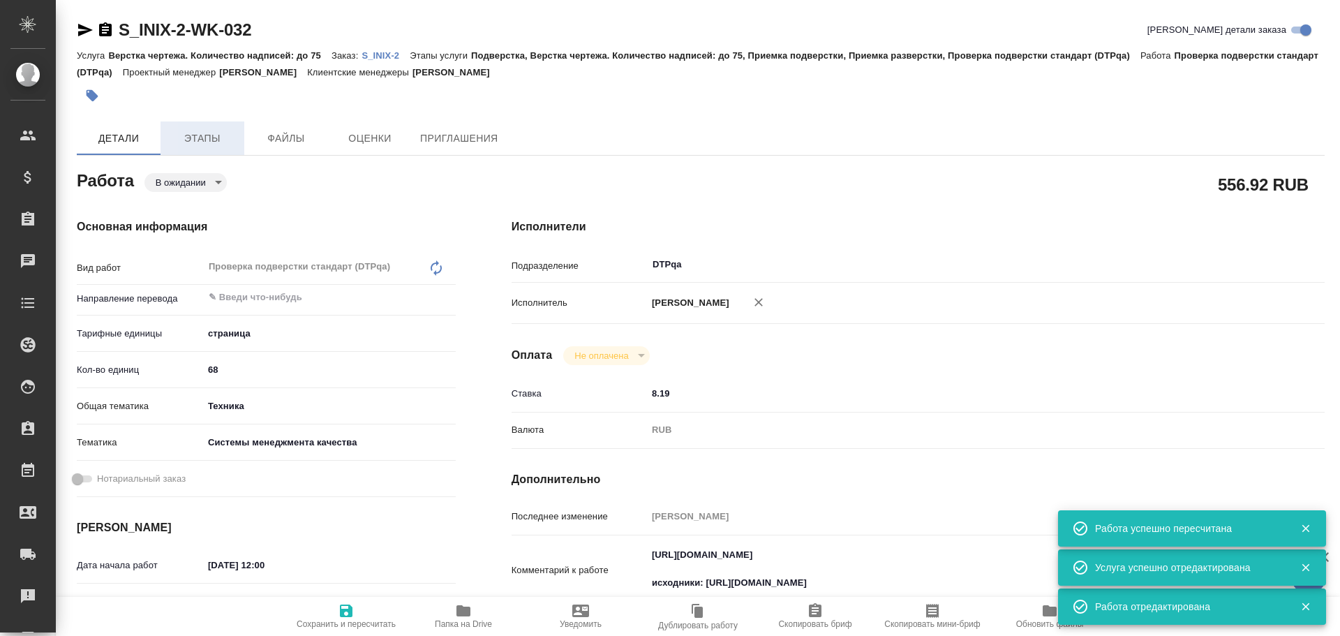
type textarea "x"
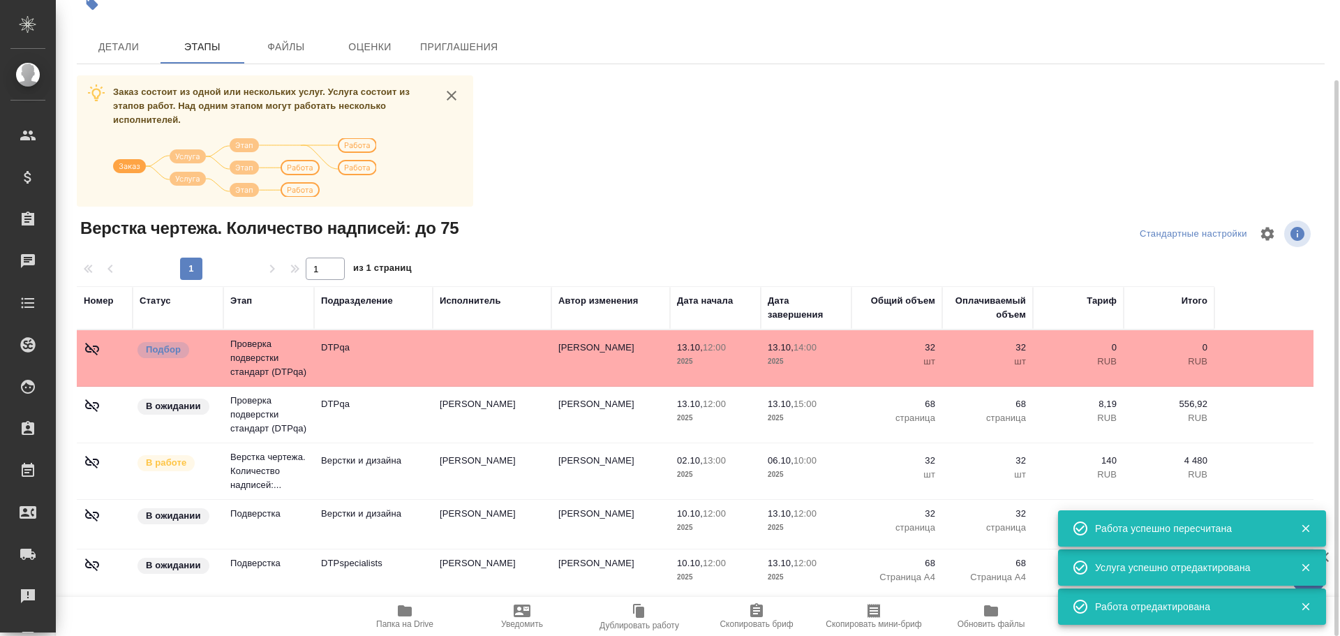
scroll to position [48, 0]
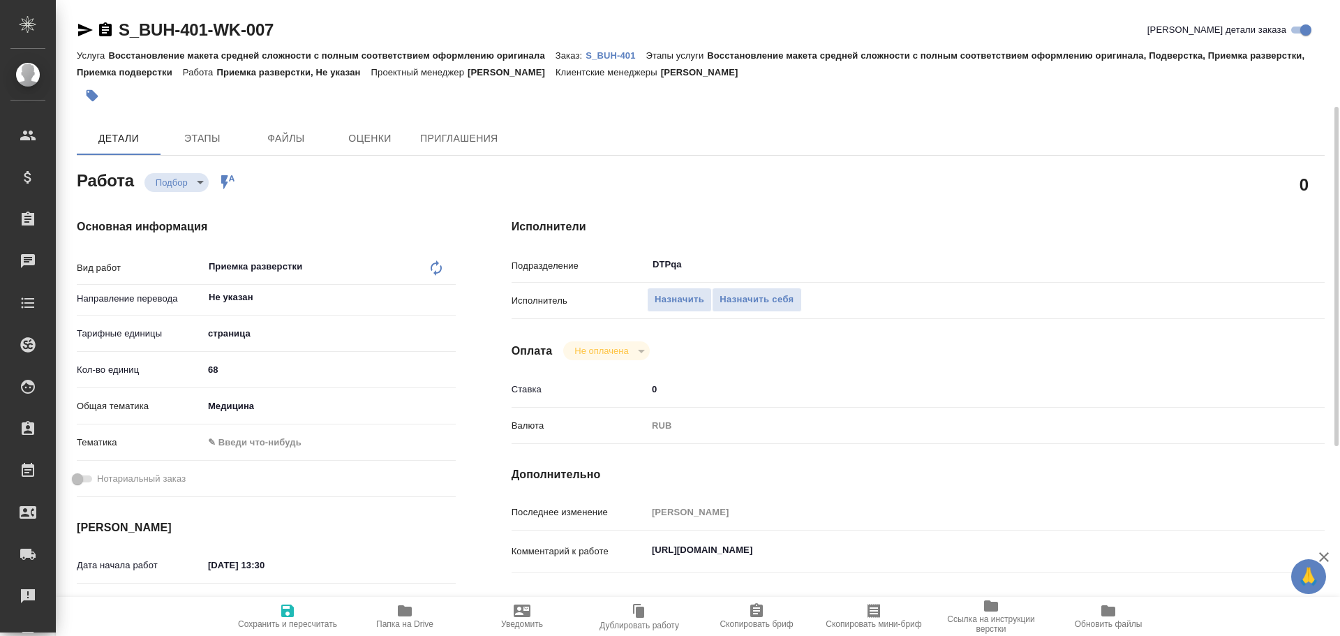
scroll to position [70, 0]
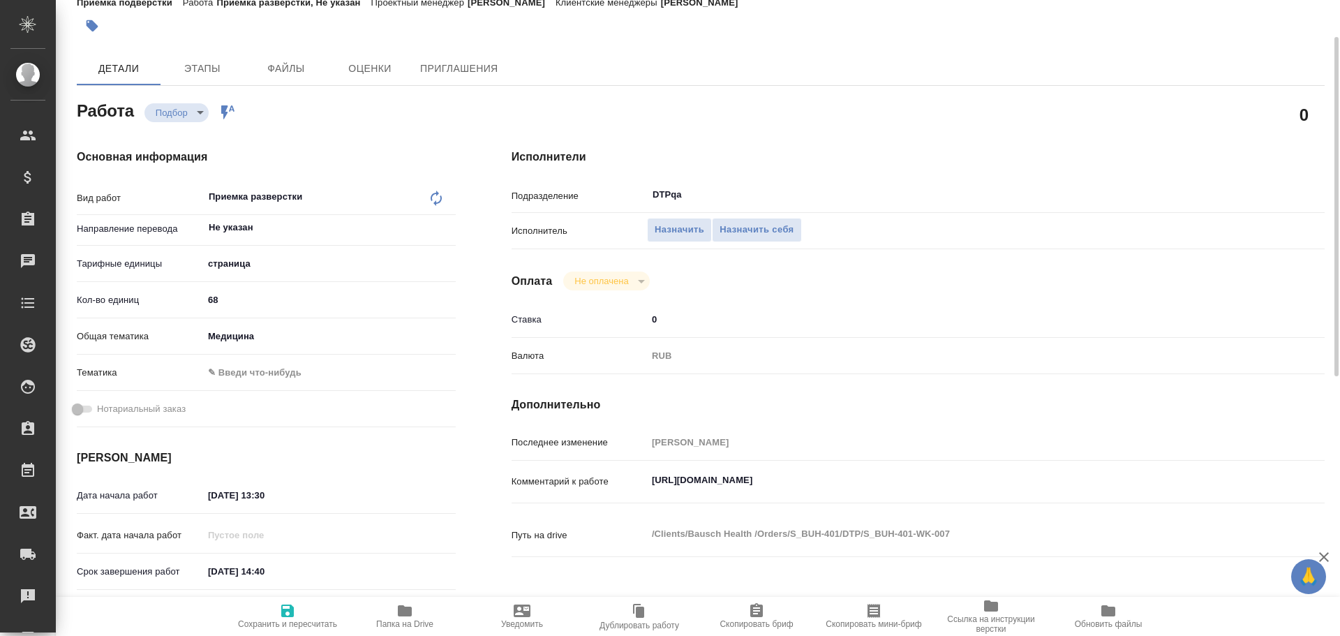
type textarea "x"
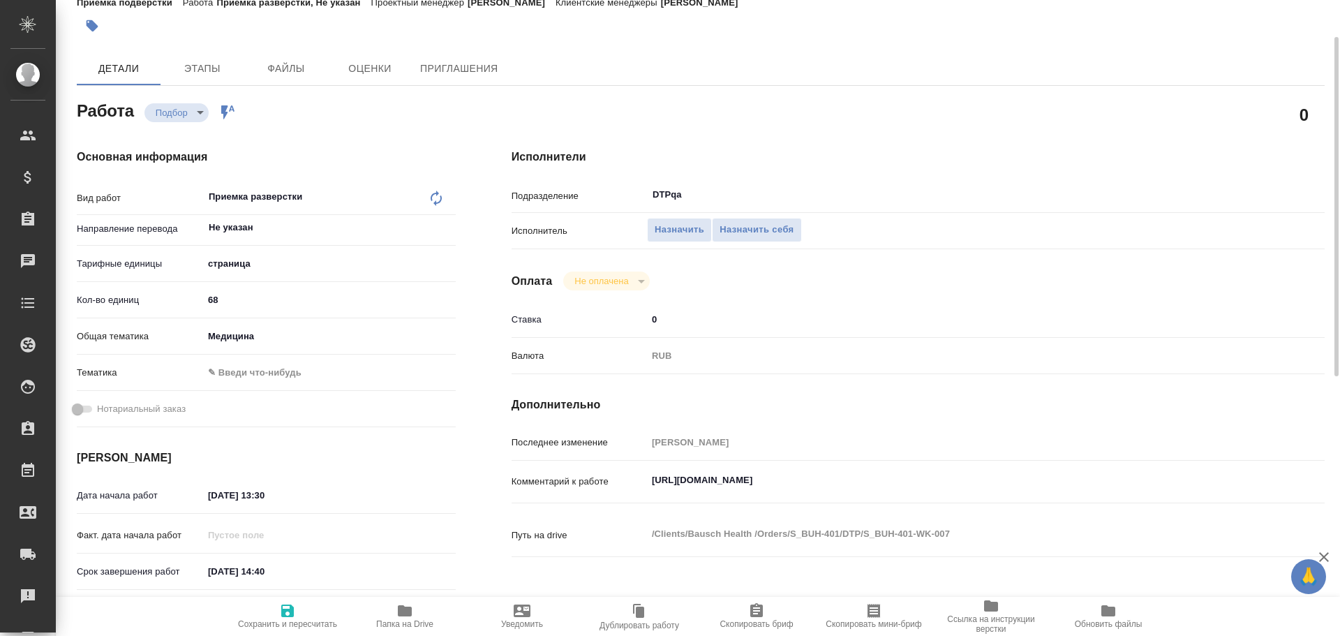
type textarea "x"
drag, startPoint x: 650, startPoint y: 483, endPoint x: 957, endPoint y: 498, distance: 306.7
click at [957, 498] on div "Комментарий к работе [URL][DOMAIN_NAME] x" at bounding box center [917, 493] width 813 height 54
type textarea "x"
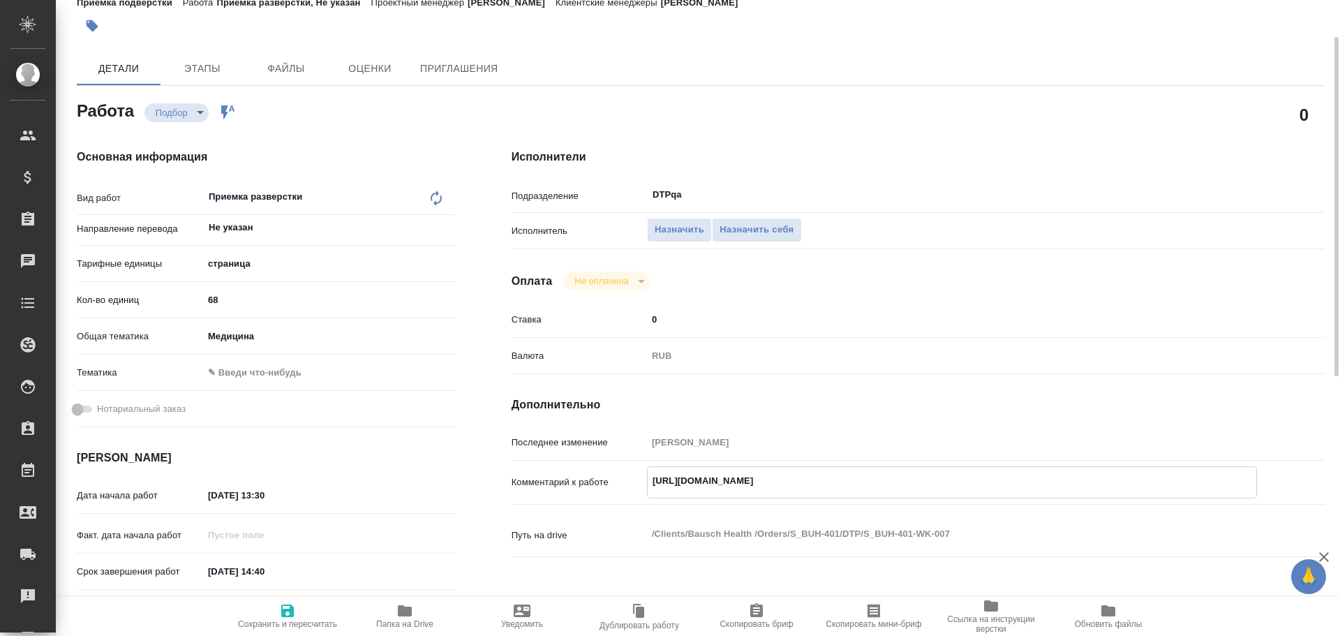
type textarea "x"
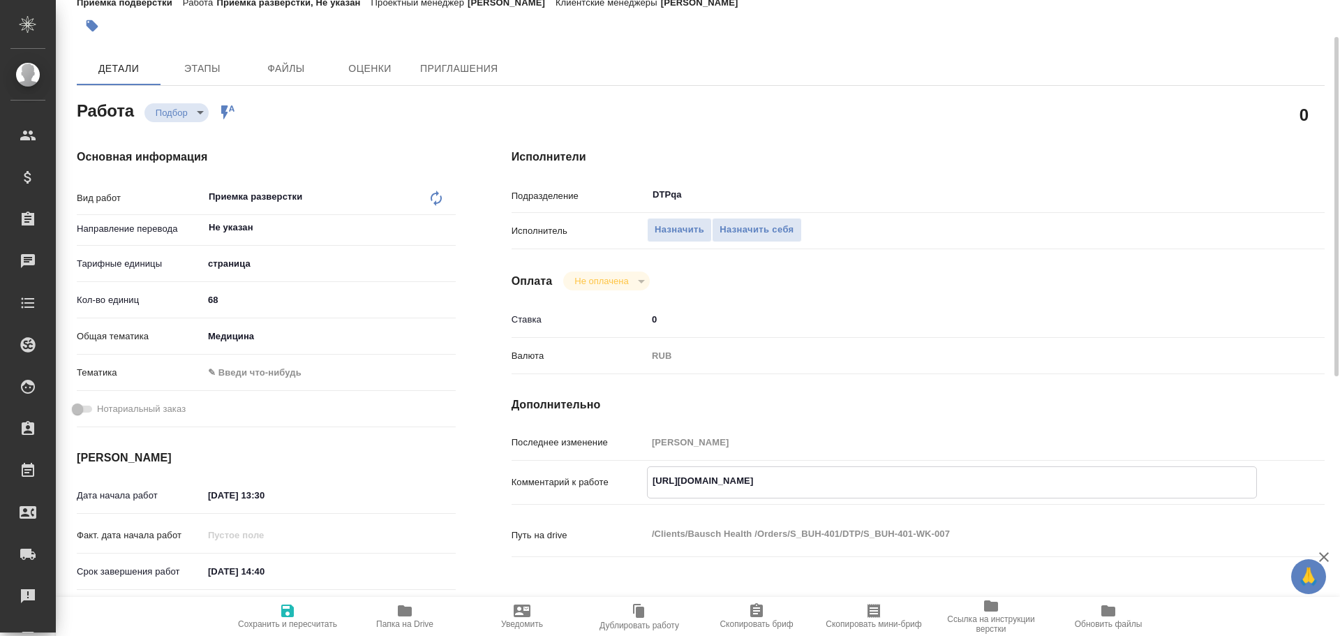
type textarea "x"
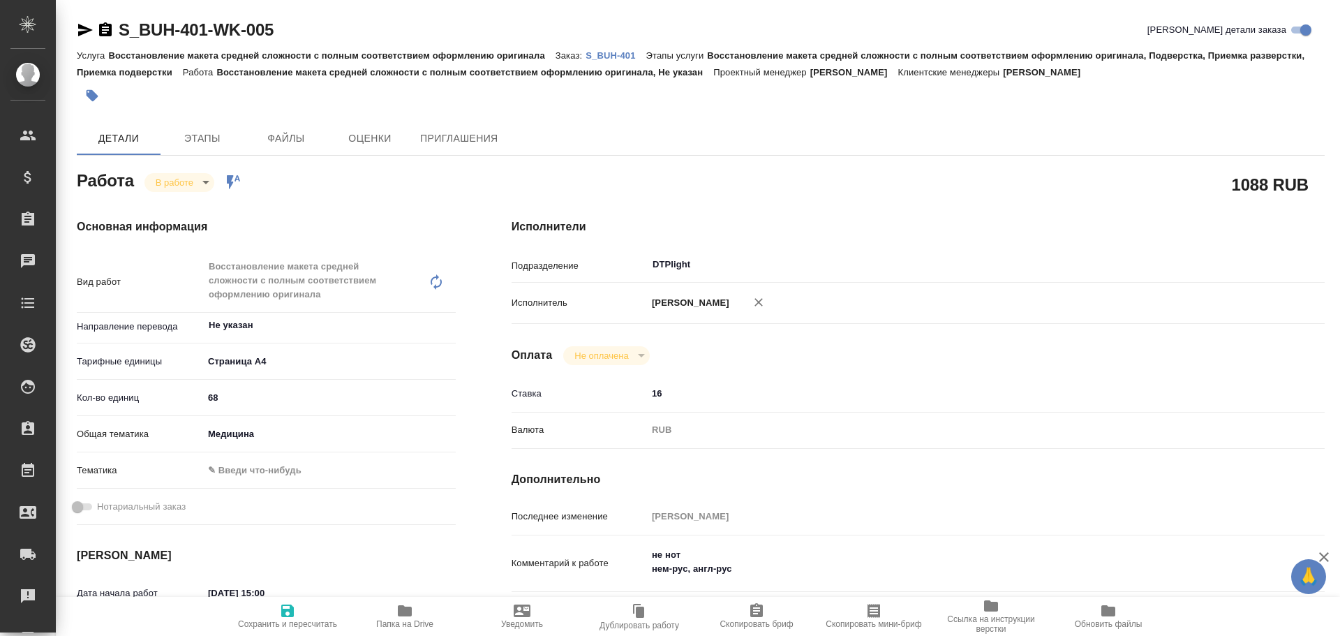
type textarea "x"
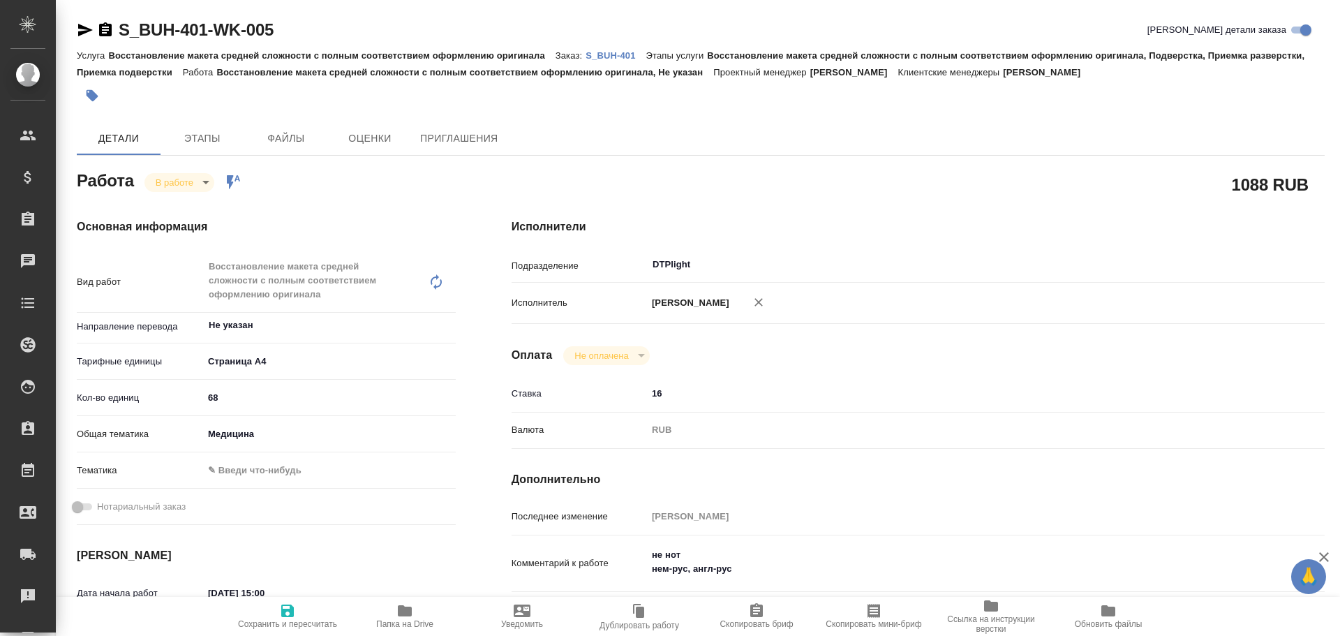
type textarea "x"
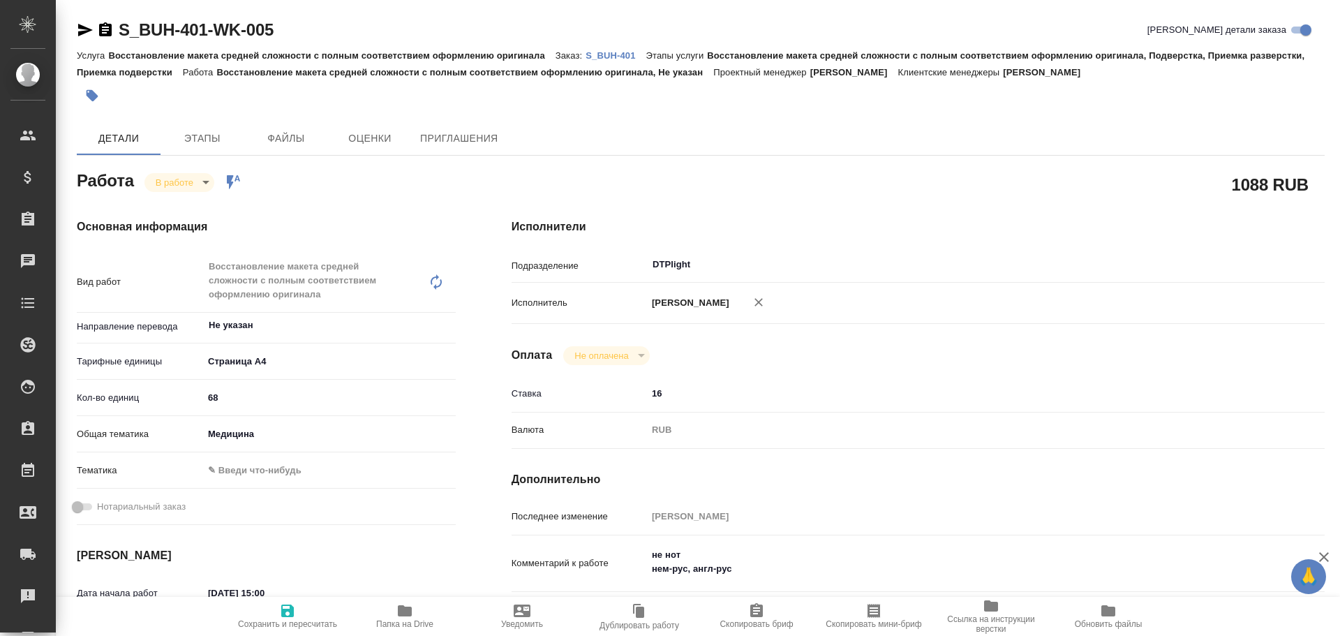
type textarea "x"
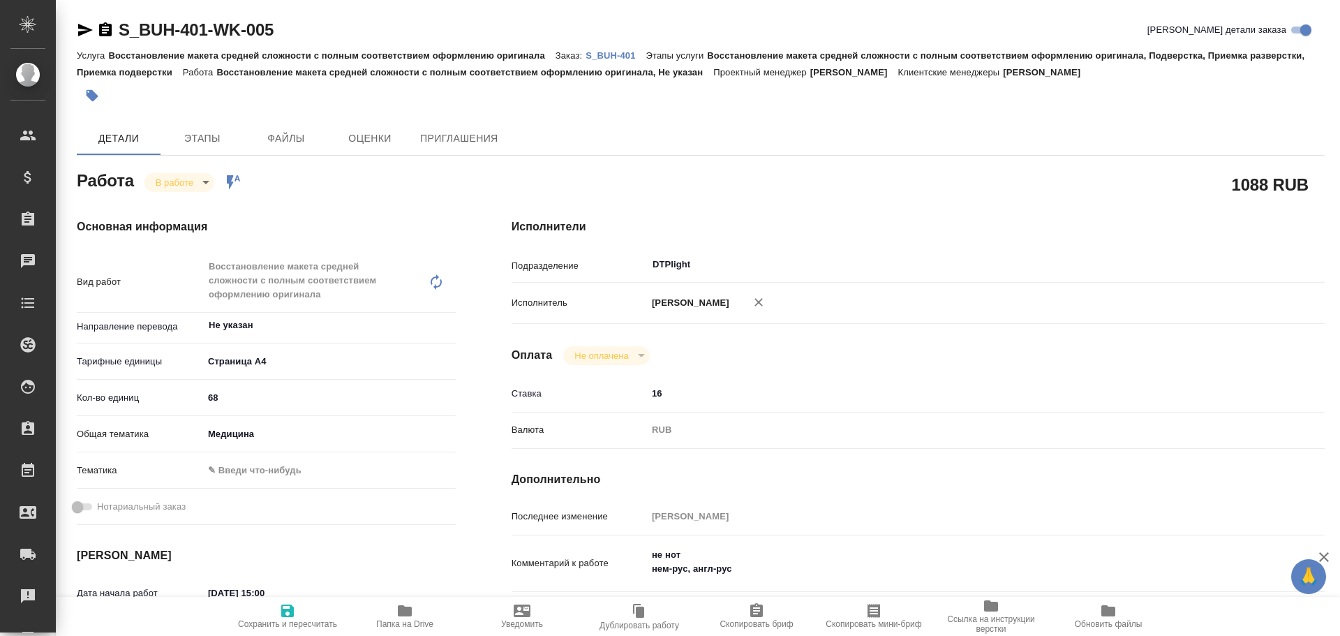
type textarea "x"
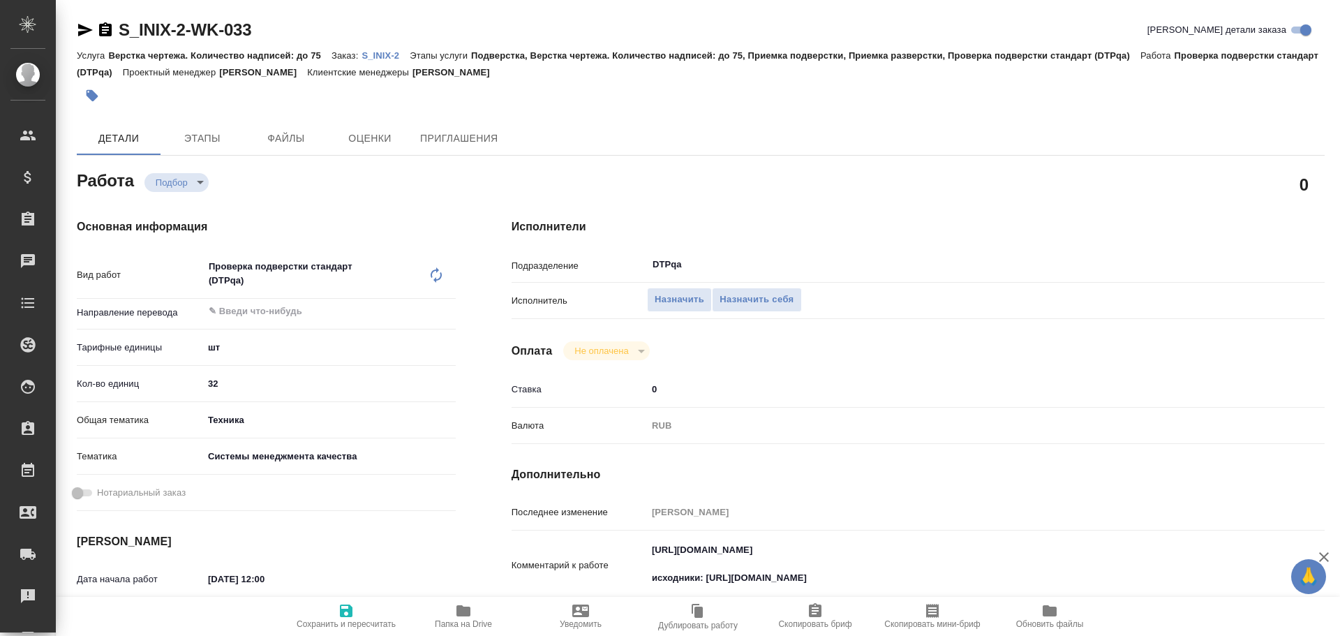
type textarea "x"
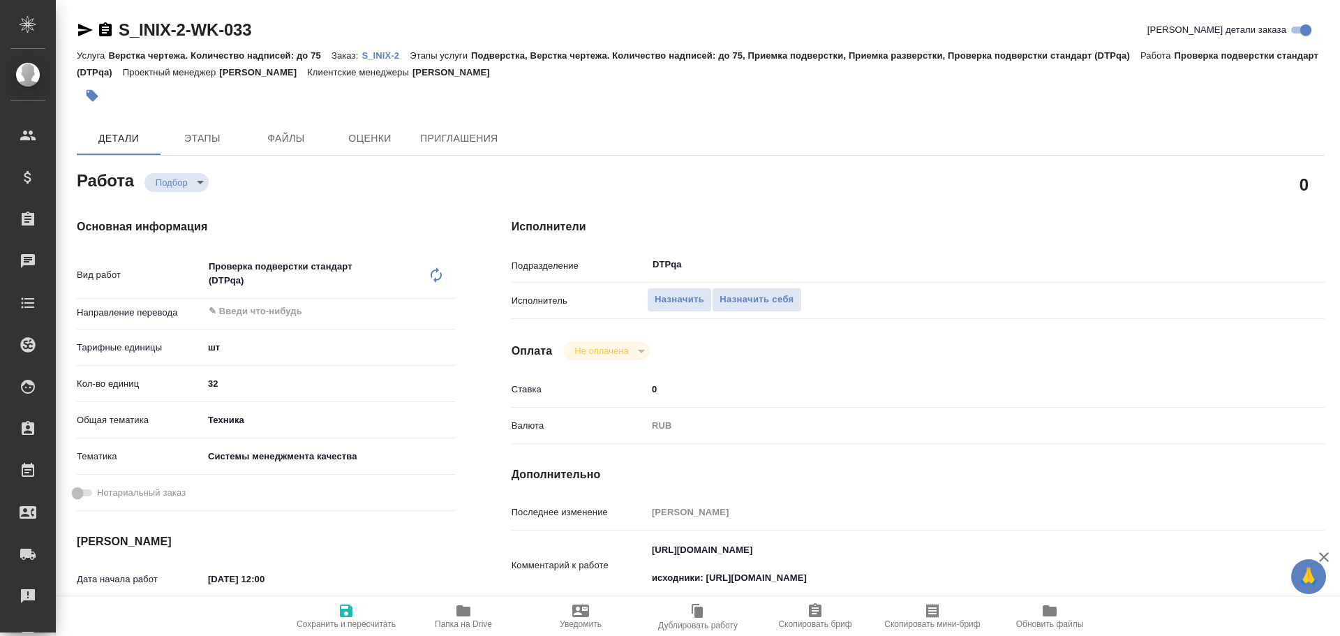
type textarea "x"
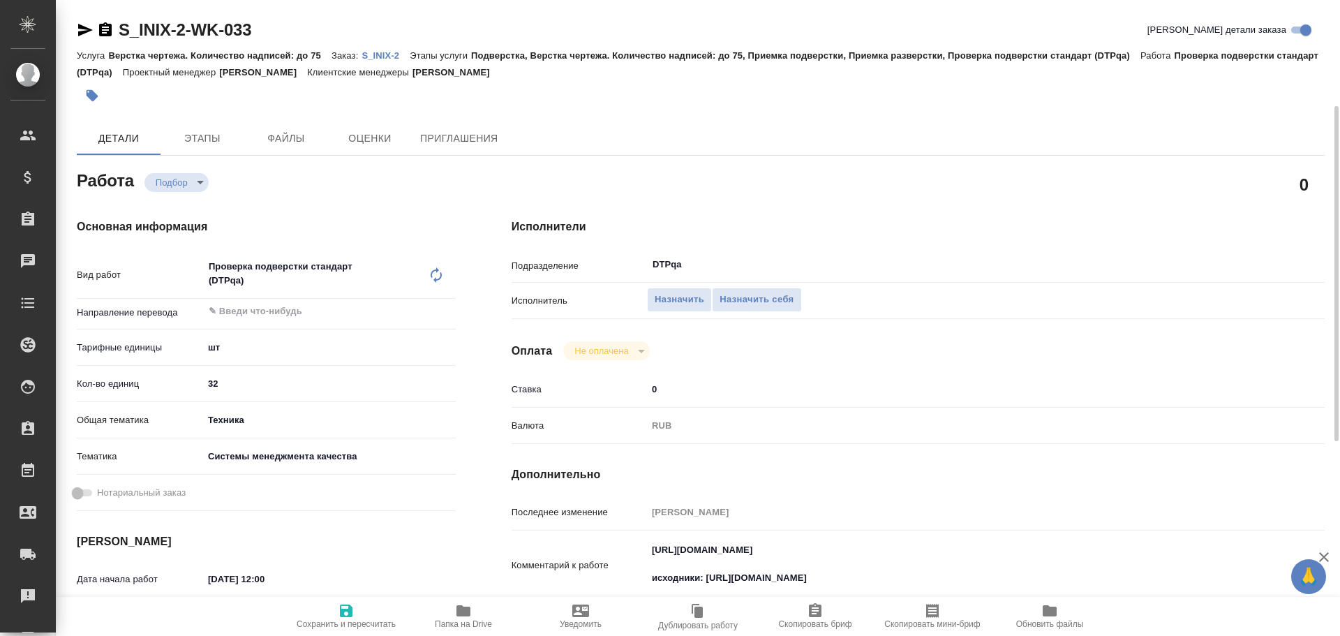
scroll to position [140, 0]
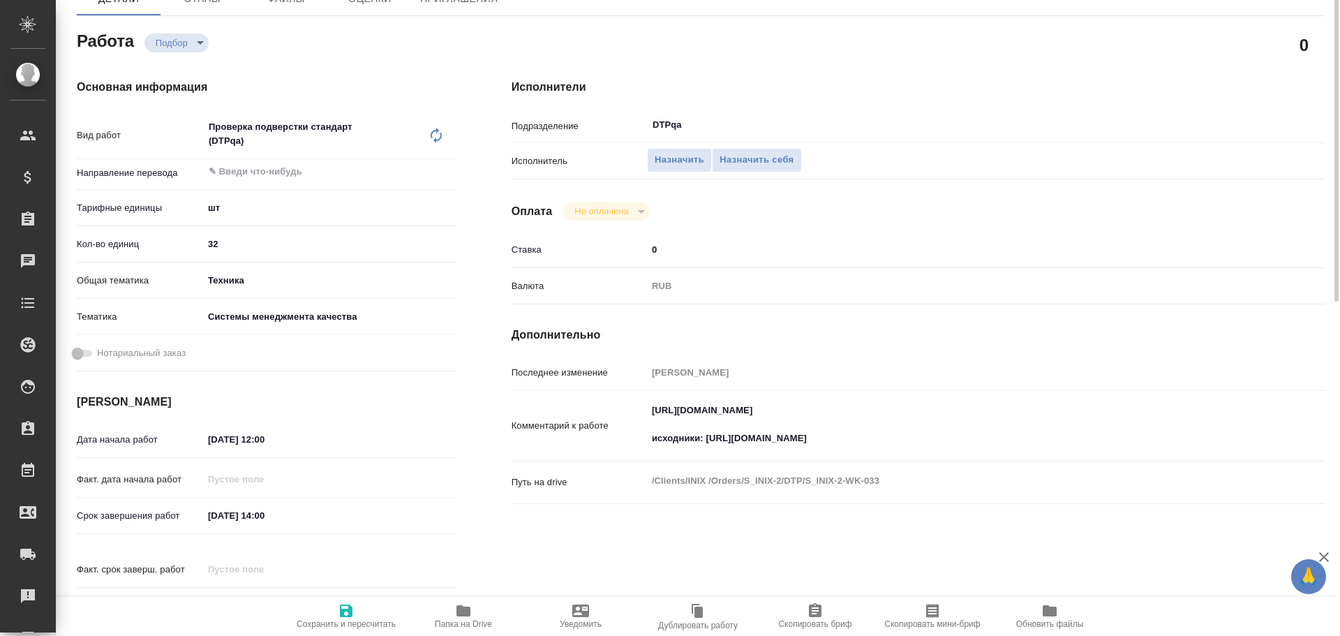
type textarea "x"
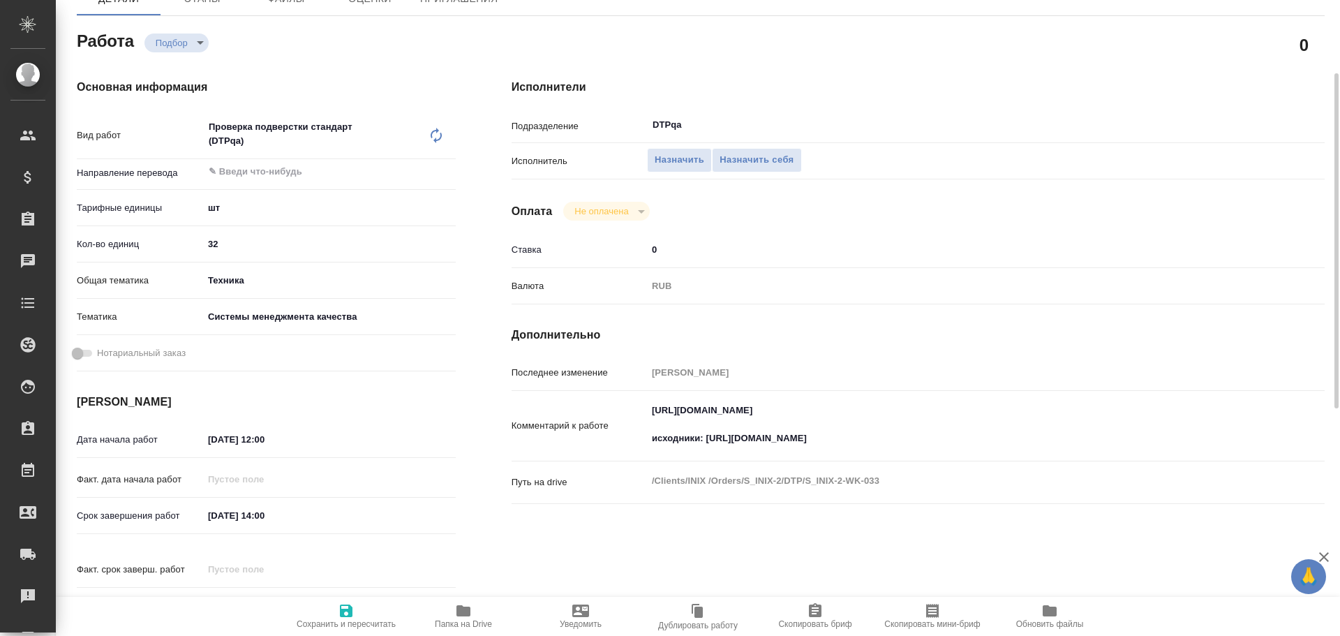
type textarea "x"
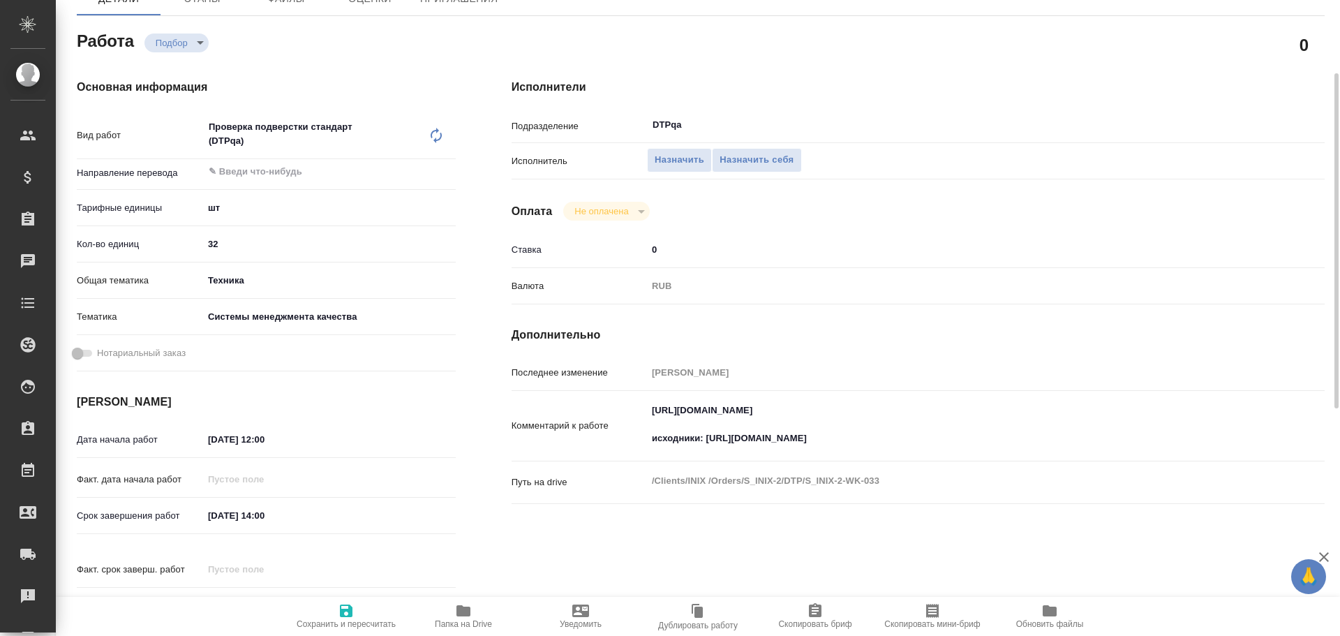
type textarea "x"
drag, startPoint x: 739, startPoint y: 407, endPoint x: 985, endPoint y: 421, distance: 246.7
click at [985, 421] on textarea "[URL][DOMAIN_NAME] исходники: [URL][DOMAIN_NAME]" at bounding box center [952, 425] width 608 height 52
type textarea "x"
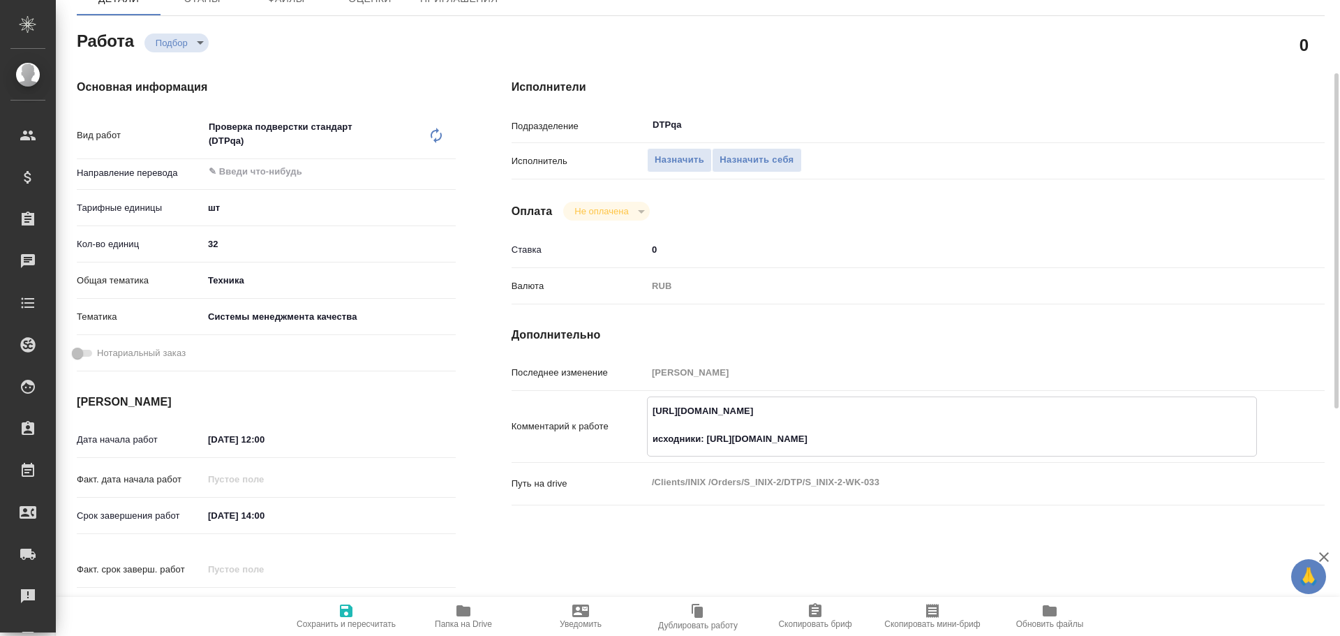
type textarea "x"
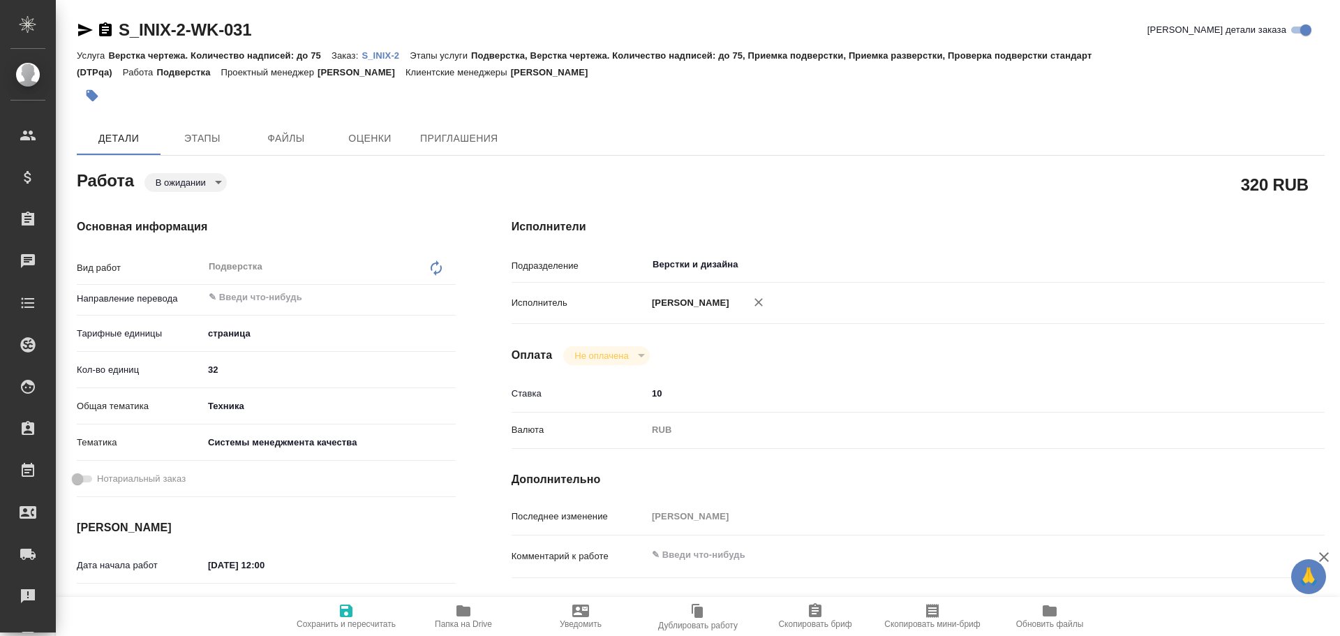
type textarea "x"
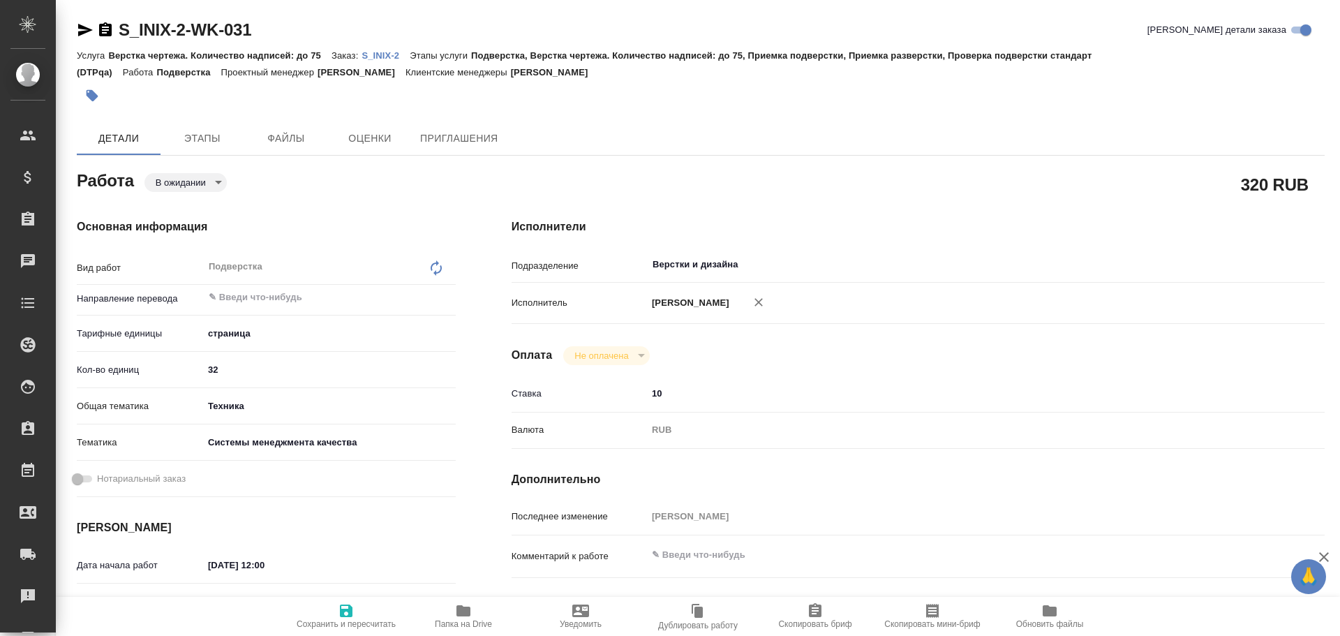
type textarea "x"
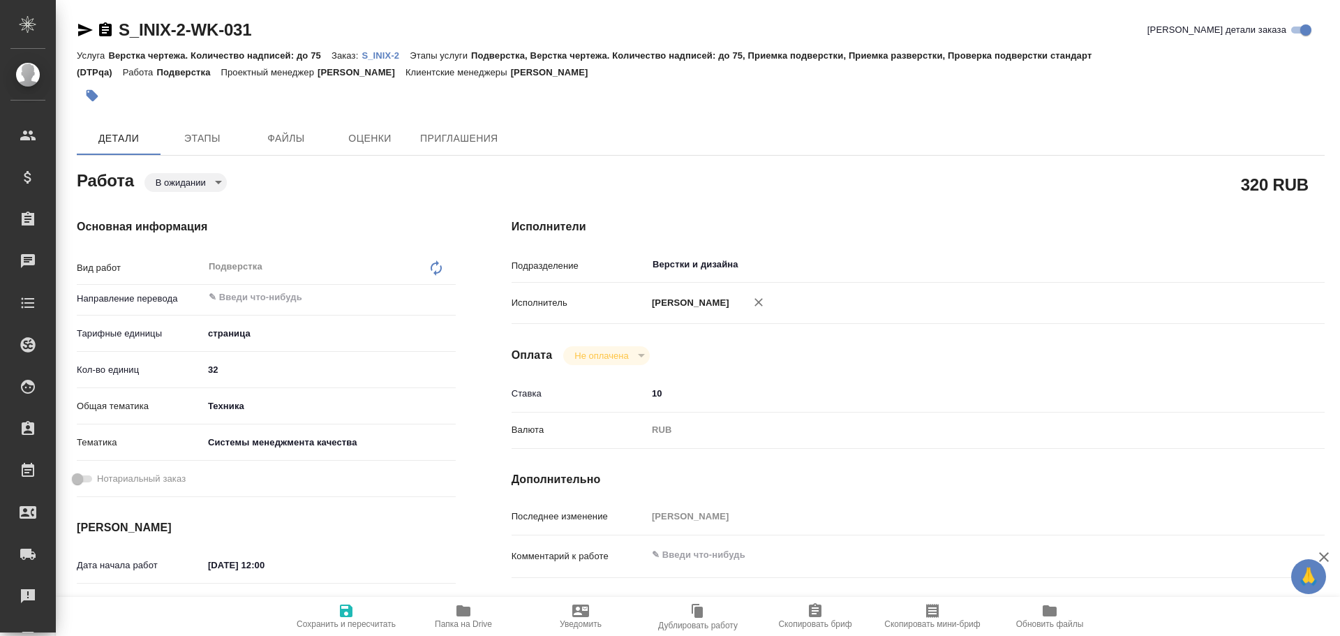
type textarea "x"
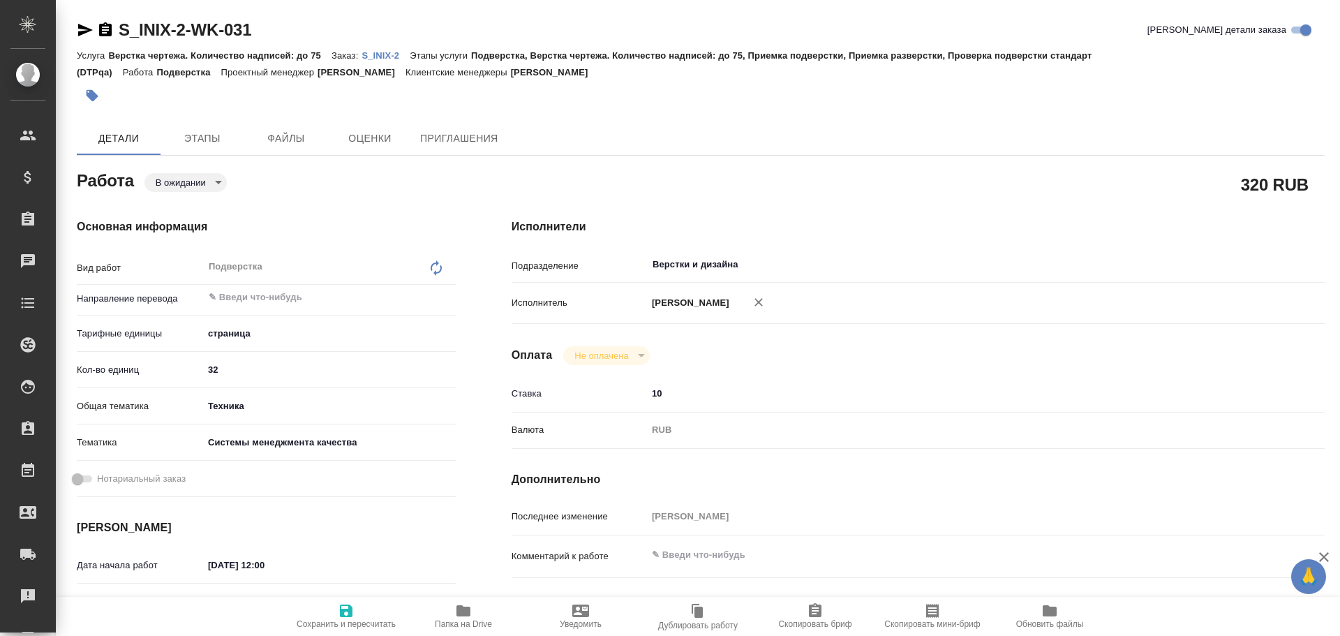
type textarea "x"
